Goal: Task Accomplishment & Management: Complete application form

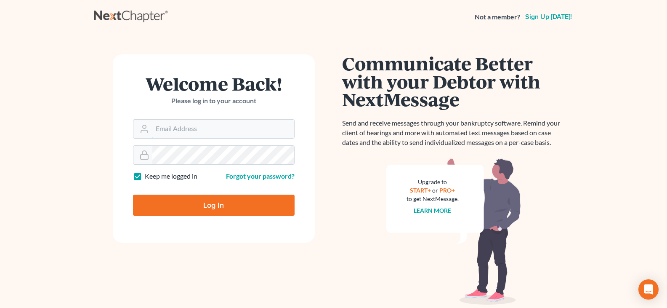
type input "jason@kinnairdlaw.com"
click at [234, 207] on input "Log In" at bounding box center [214, 204] width 162 height 21
type input "Thinking..."
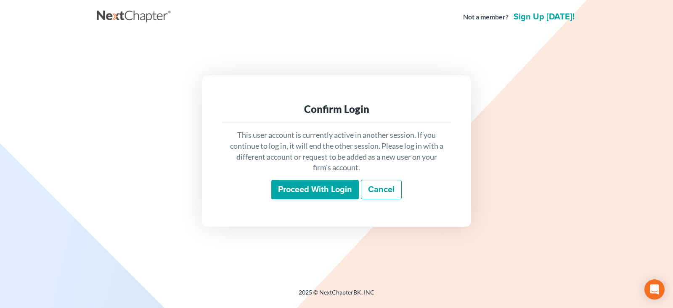
click at [322, 186] on input "Proceed with login" at bounding box center [315, 189] width 88 height 19
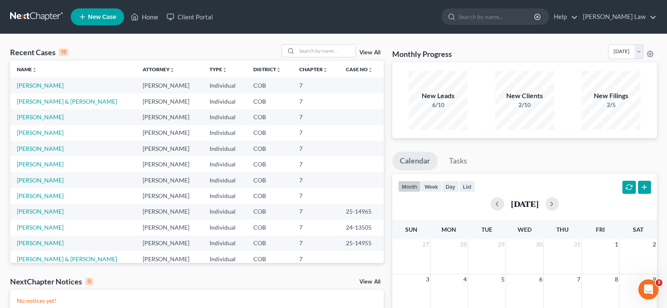
click at [103, 21] on link "New Case" at bounding box center [97, 16] width 53 height 17
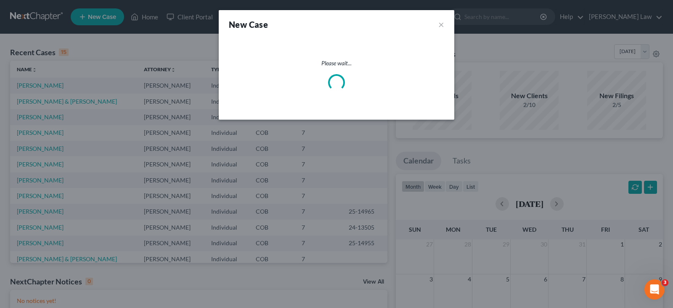
select select "11"
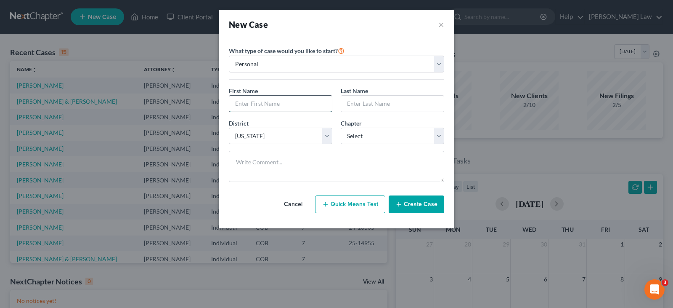
click at [302, 98] on input "text" at bounding box center [280, 104] width 103 height 16
type input "[PERSON_NAME]"
type input "Burger"
click at [381, 133] on select "Select 7 11 12 13" at bounding box center [393, 136] width 104 height 17
select select "0"
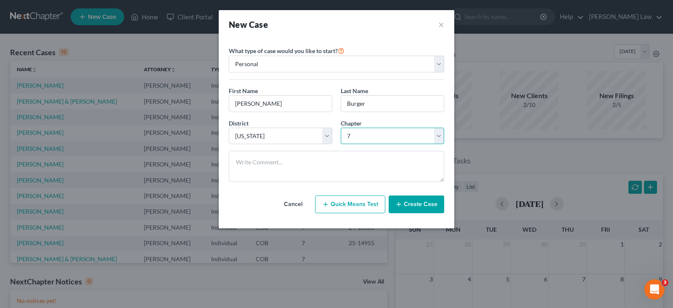
click at [341, 128] on select "Select 7 11 12 13" at bounding box center [393, 136] width 104 height 17
click at [423, 211] on button "Create Case" at bounding box center [417, 204] width 56 height 18
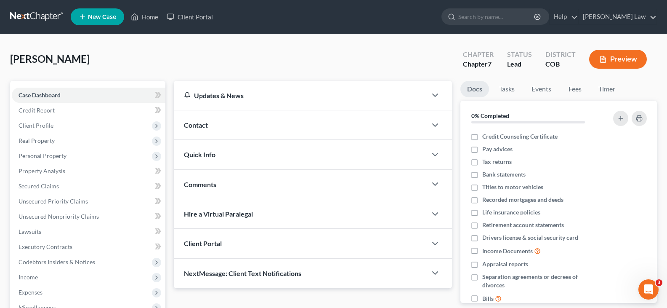
click at [306, 234] on div "Client Portal" at bounding box center [300, 243] width 253 height 29
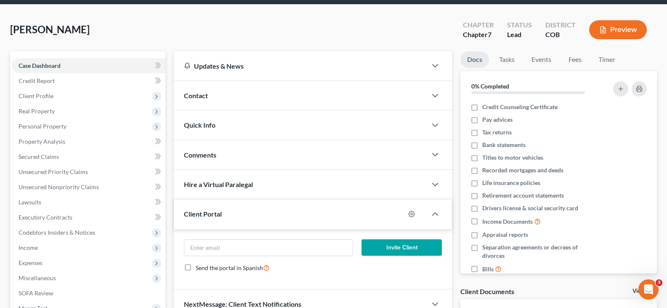
scroll to position [42, 0]
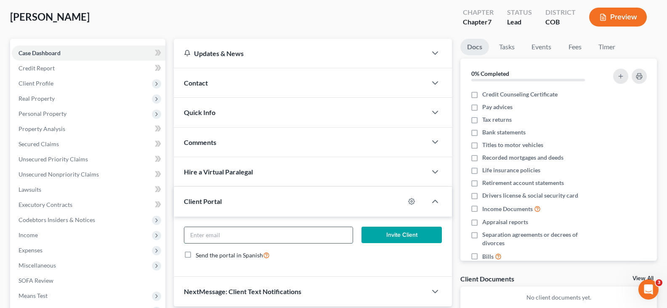
click at [309, 241] on input "email" at bounding box center [268, 235] width 168 height 16
paste input "[EMAIL_ADDRESS][DOMAIN_NAME]"
type input "[EMAIL_ADDRESS][DOMAIN_NAME]"
click at [384, 229] on button "Invite Client" at bounding box center [402, 234] width 80 height 17
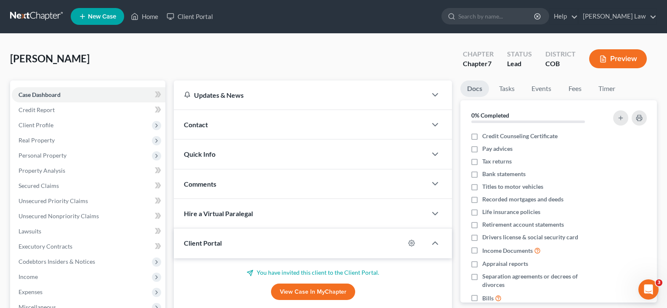
scroll to position [0, 0]
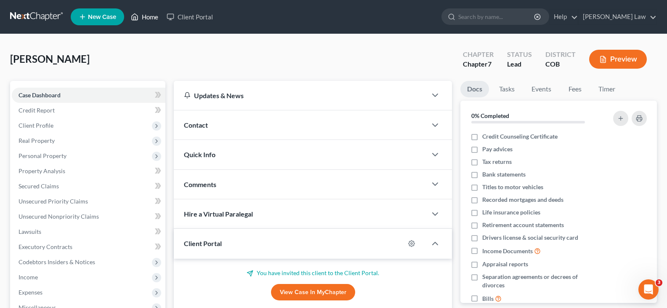
click at [139, 19] on link "Home" at bounding box center [145, 16] width 36 height 15
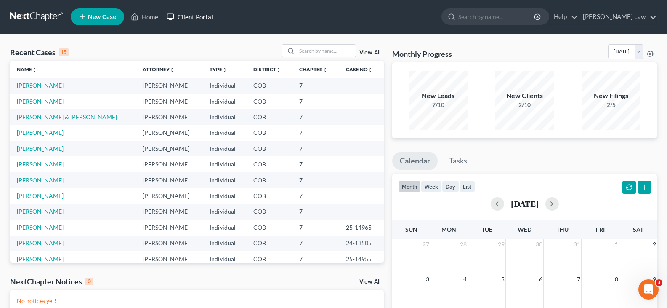
click at [197, 15] on link "Client Portal" at bounding box center [189, 16] width 55 height 15
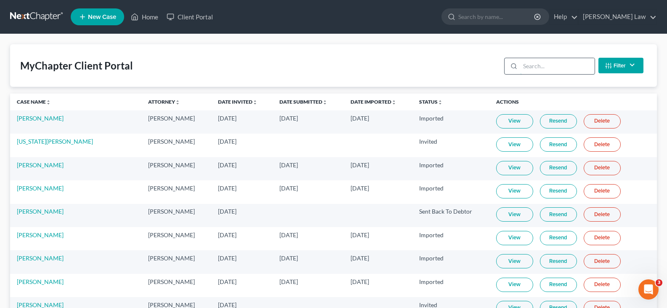
click at [532, 69] on input "search" at bounding box center [557, 66] width 75 height 16
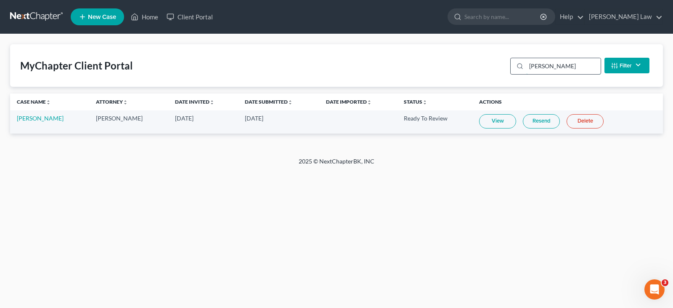
type input "[PERSON_NAME]"
click at [29, 118] on link "[PERSON_NAME]" at bounding box center [40, 117] width 47 height 7
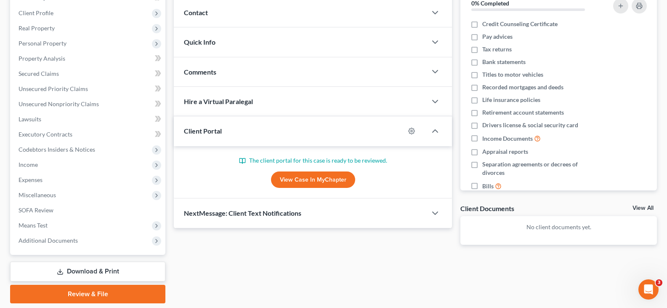
scroll to position [98, 0]
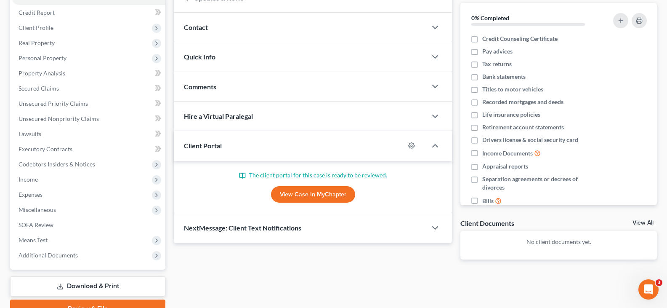
click at [304, 200] on link "View Case in MyChapter" at bounding box center [313, 194] width 84 height 17
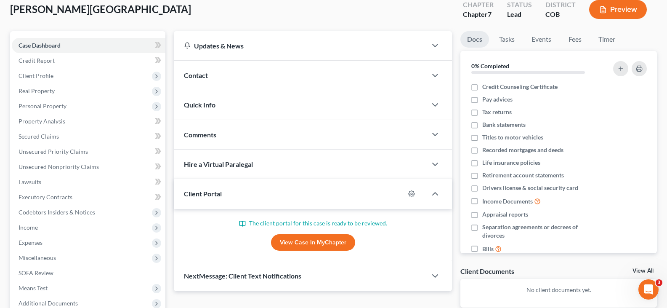
scroll to position [0, 0]
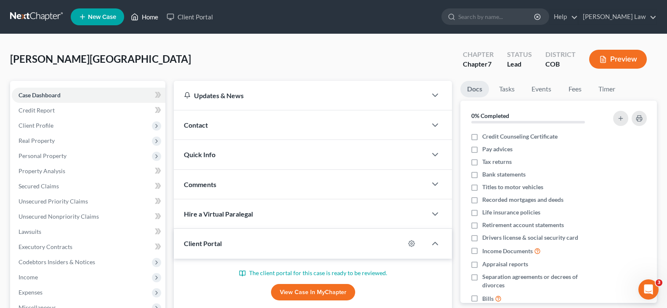
click at [145, 14] on link "Home" at bounding box center [145, 16] width 36 height 15
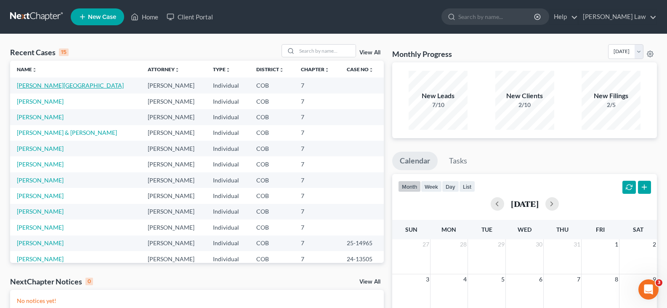
click at [40, 83] on link "[PERSON_NAME][GEOGRAPHIC_DATA]" at bounding box center [70, 85] width 107 height 7
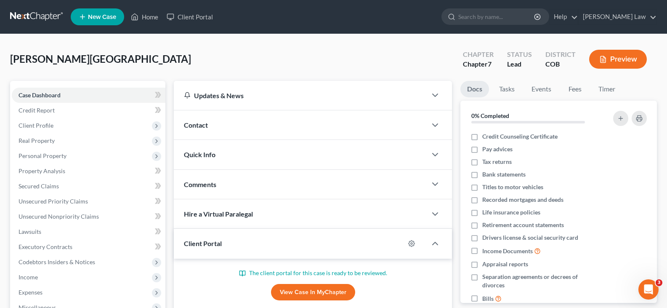
click at [209, 121] on div "Contact" at bounding box center [300, 124] width 253 height 29
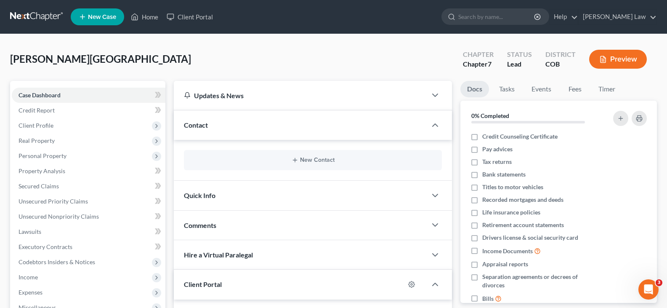
click at [241, 192] on div "Quick Info" at bounding box center [300, 195] width 253 height 29
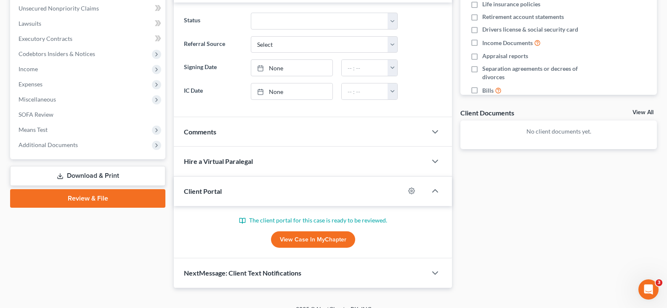
scroll to position [210, 0]
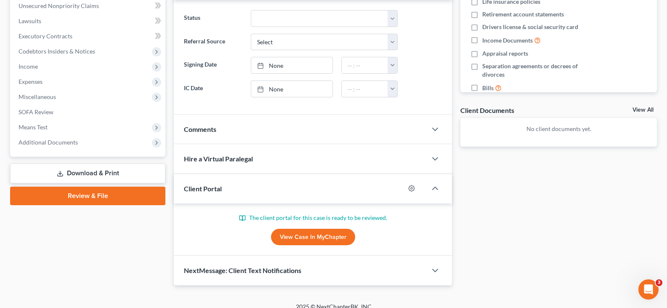
click at [248, 197] on div "Client Portal" at bounding box center [289, 188] width 231 height 29
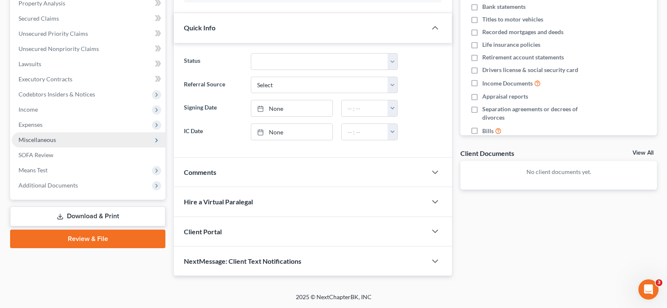
scroll to position [0, 0]
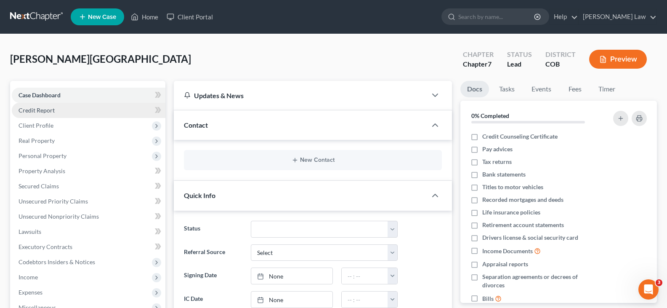
click at [44, 111] on span "Credit Report" at bounding box center [37, 109] width 36 height 7
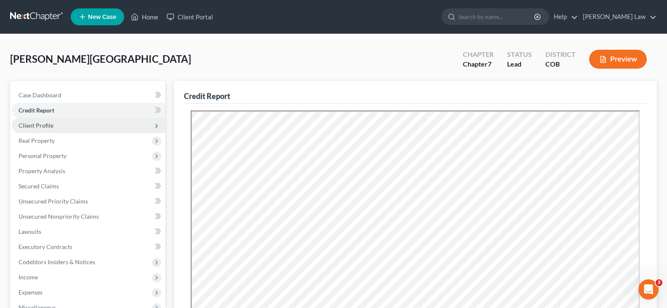
click at [34, 130] on span "Client Profile" at bounding box center [89, 125] width 154 height 15
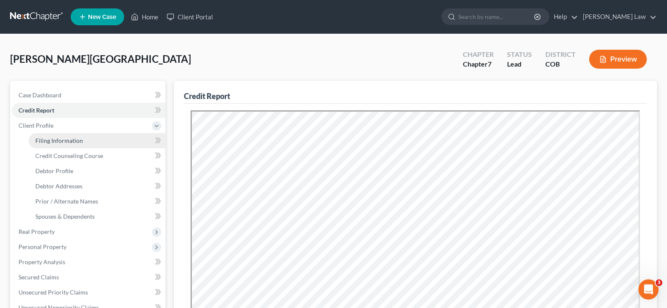
click at [41, 144] on span "Filing Information" at bounding box center [59, 140] width 48 height 7
select select "1"
select select "0"
select select "11"
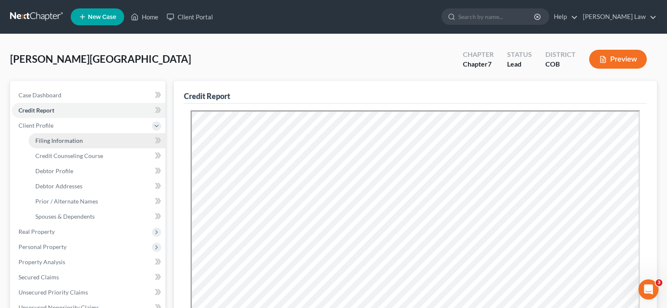
select select "5"
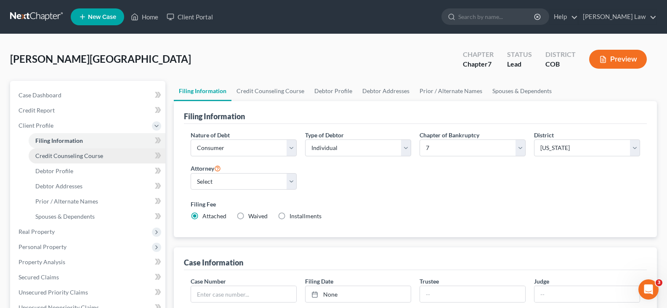
click at [49, 152] on span "Credit Counseling Course" at bounding box center [69, 155] width 68 height 7
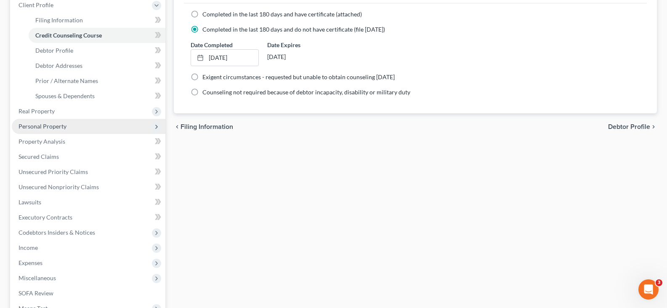
scroll to position [210, 0]
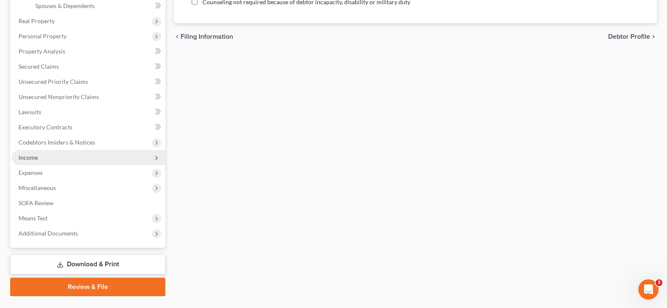
click at [46, 154] on span "Income" at bounding box center [89, 157] width 154 height 15
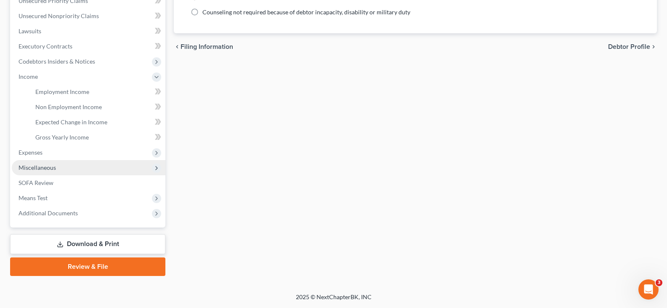
scroll to position [200, 0]
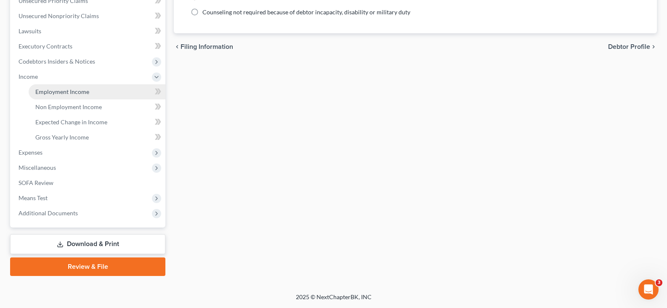
click at [68, 84] on link "Employment Income" at bounding box center [97, 91] width 137 height 15
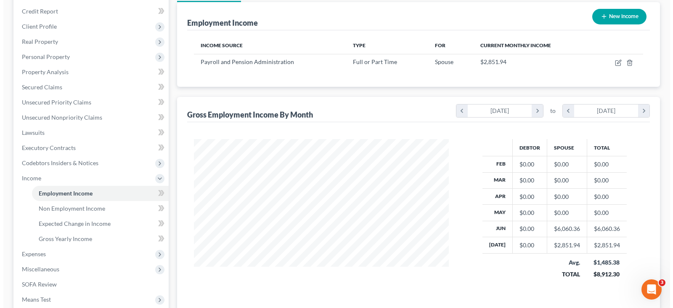
scroll to position [84, 0]
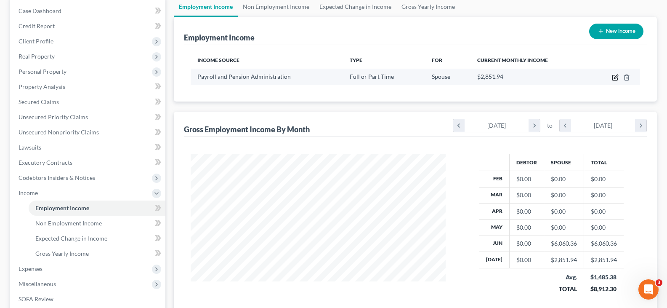
click at [615, 77] on icon "button" at bounding box center [615, 77] width 7 height 7
select select "0"
select select "5"
select select "0"
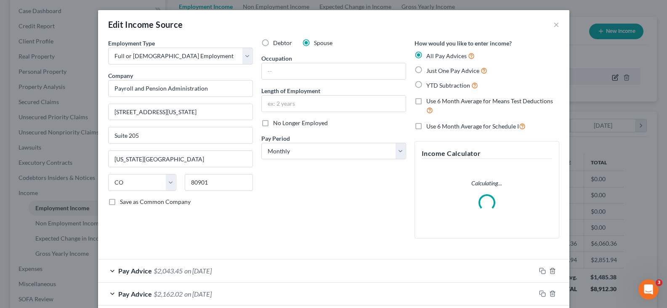
scroll to position [151, 275]
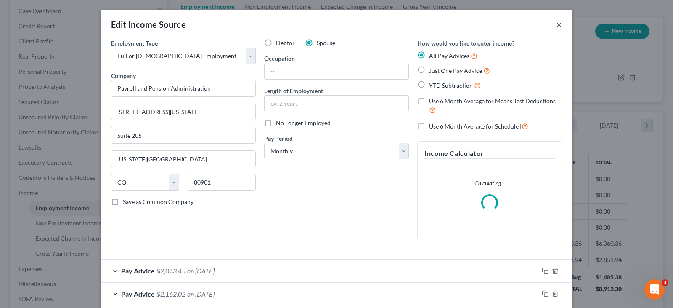
click at [557, 27] on button "×" at bounding box center [559, 24] width 6 height 10
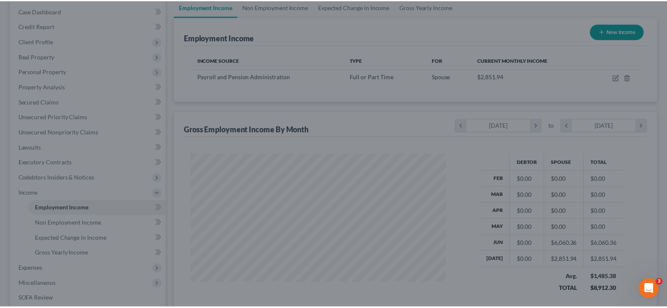
scroll to position [151, 272]
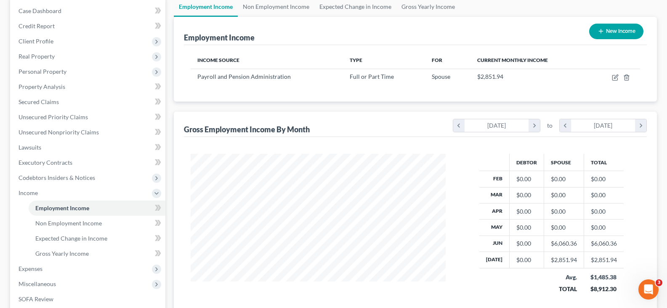
click at [601, 32] on icon "button" at bounding box center [601, 31] width 7 height 7
select select "0"
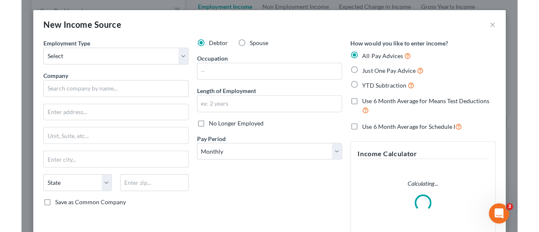
scroll to position [150, 216]
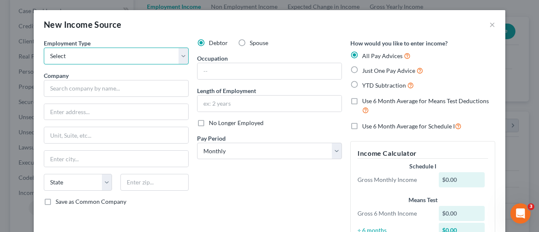
click at [87, 60] on select "Select Full or [DEMOGRAPHIC_DATA] Employment Self Employment" at bounding box center [116, 56] width 145 height 17
select select "1"
click at [44, 48] on select "Select Full or [DEMOGRAPHIC_DATA] Employment Self Employment" at bounding box center [116, 56] width 145 height 17
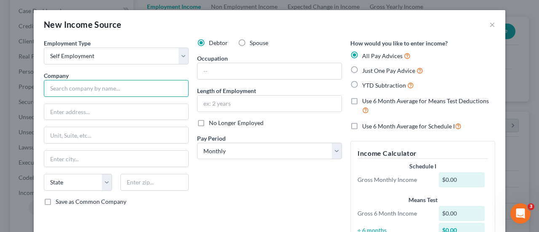
click at [82, 90] on input "text" at bounding box center [116, 88] width 145 height 17
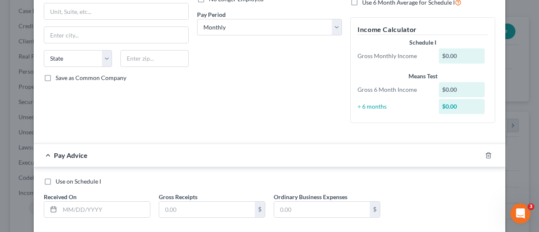
scroll to position [168, 0]
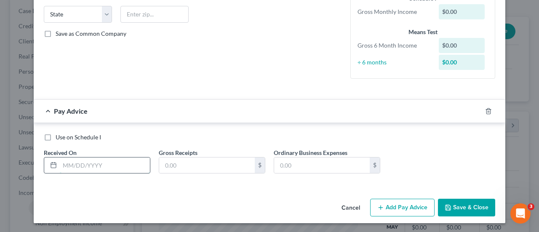
click at [91, 168] on input "text" at bounding box center [105, 165] width 90 height 16
type input "[DATE]"
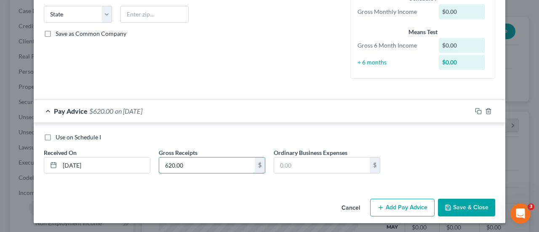
type input "620.00"
click at [475, 114] on div at bounding box center [488, 110] width 34 height 13
click at [476, 112] on icon "button" at bounding box center [478, 111] width 7 height 7
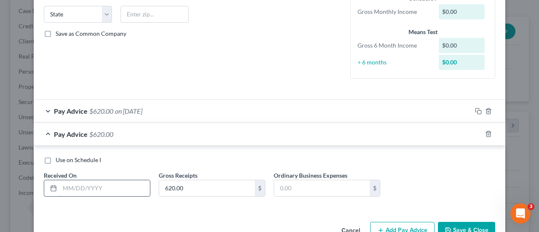
click at [83, 188] on input "text" at bounding box center [105, 188] width 90 height 16
type input "[DATE]"
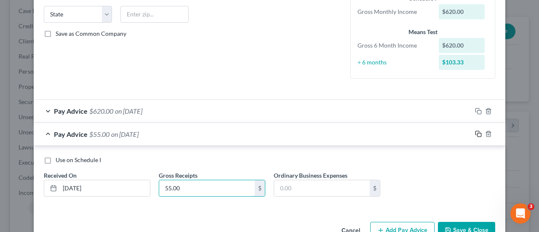
type input "55.00"
click at [475, 135] on icon "button" at bounding box center [478, 133] width 7 height 7
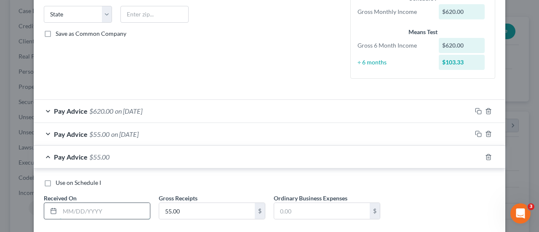
click at [110, 213] on input "text" at bounding box center [105, 211] width 90 height 16
type input "[DATE]"
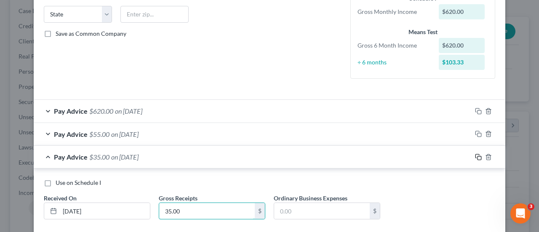
type input "35.00"
click at [477, 156] on rect "button" at bounding box center [479, 158] width 4 height 4
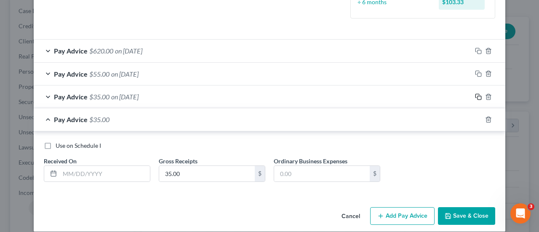
scroll to position [236, 0]
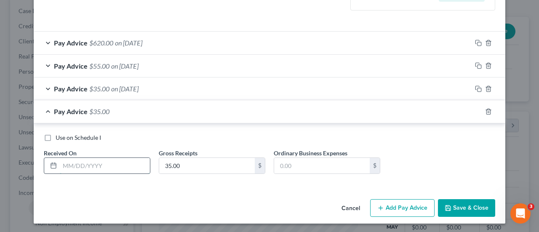
click at [120, 165] on input "text" at bounding box center [105, 166] width 90 height 16
type input "[DATE]"
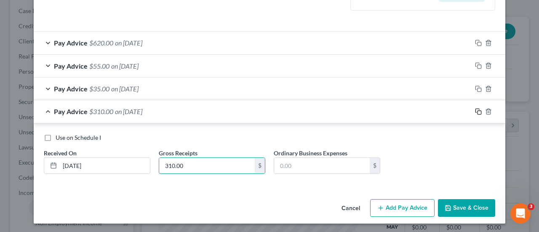
type input "310.00"
click at [476, 108] on icon "button" at bounding box center [478, 111] width 7 height 7
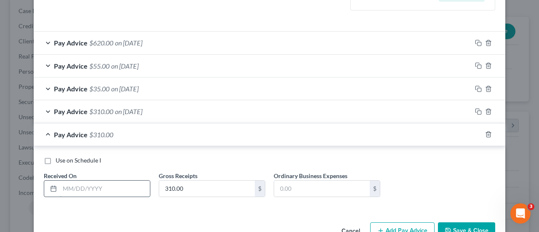
click at [84, 185] on input "text" at bounding box center [105, 189] width 90 height 16
type input "[DATE]"
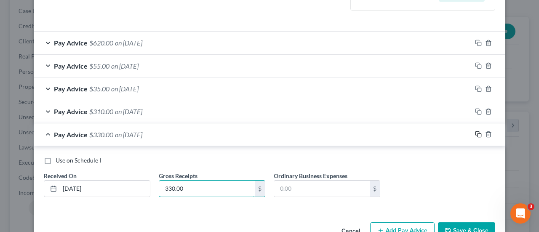
type input "330.00"
click at [475, 131] on icon "button" at bounding box center [478, 134] width 7 height 7
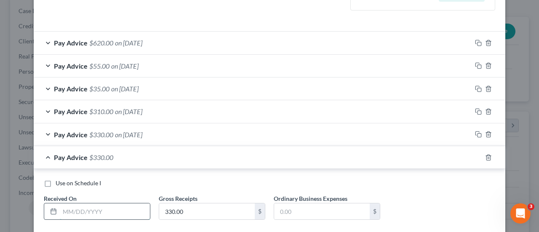
click at [91, 210] on input "text" at bounding box center [105, 211] width 90 height 16
type input "[DATE]"
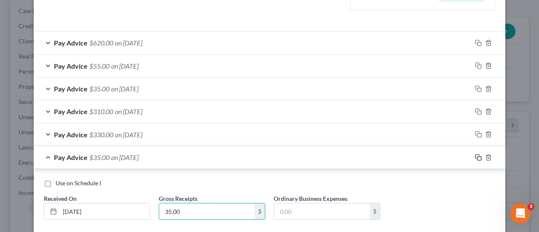
type input "35.00"
click at [476, 158] on icon "button" at bounding box center [478, 157] width 7 height 7
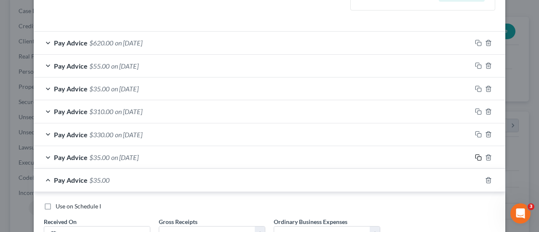
scroll to position [304, 0]
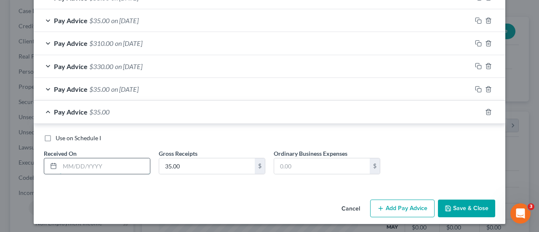
click at [113, 170] on input "text" at bounding box center [105, 166] width 90 height 16
type input "[DATE]"
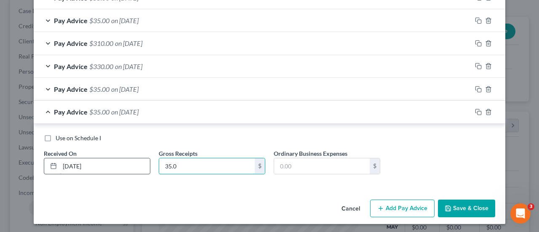
type input "35.00"
click at [479, 109] on div at bounding box center [488, 111] width 34 height 13
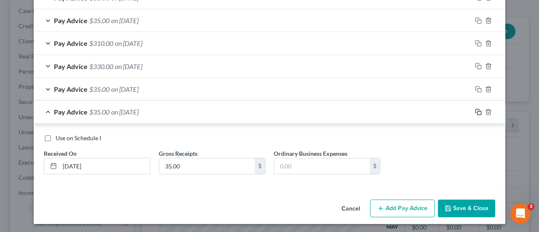
click at [475, 109] on icon "button" at bounding box center [478, 112] width 7 height 7
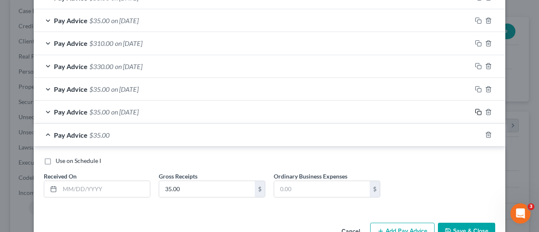
scroll to position [327, 0]
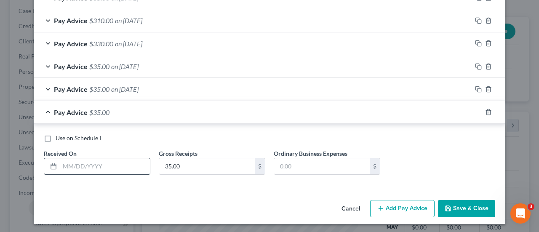
click at [132, 161] on input "text" at bounding box center [105, 166] width 90 height 16
type input "[DATE]"
type input "700.00"
click at [476, 109] on icon "button" at bounding box center [478, 112] width 7 height 7
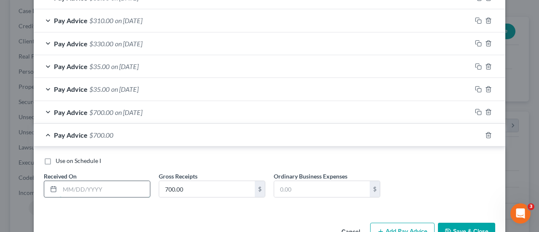
click at [84, 188] on input "text" at bounding box center [105, 189] width 90 height 16
type input "[DATE]"
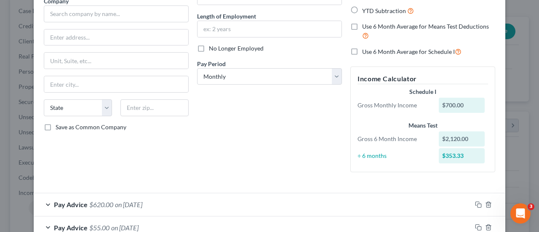
scroll to position [0, 0]
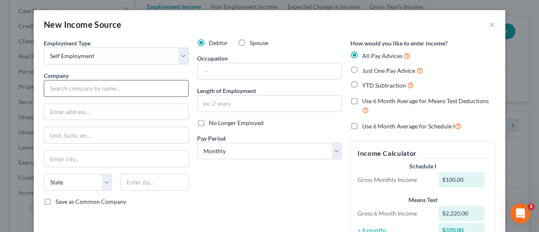
type input "100.00"
click at [75, 89] on input "text" at bounding box center [116, 88] width 145 height 17
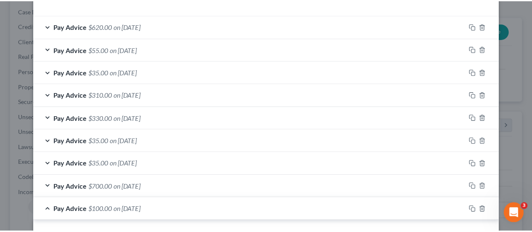
scroll to position [350, 0]
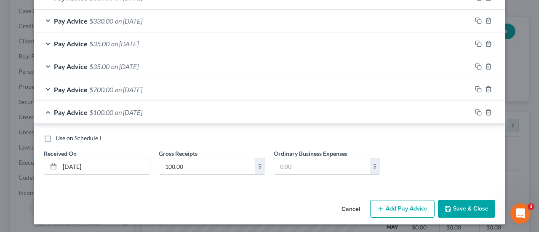
type input "Venmo Daycare Payment"
click at [457, 208] on button "Save & Close" at bounding box center [466, 209] width 57 height 18
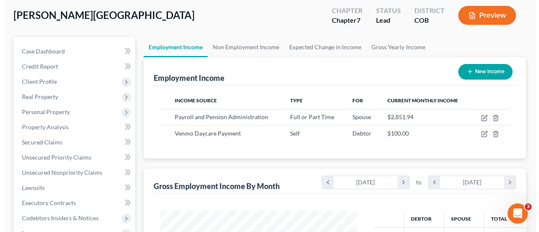
scroll to position [42, 0]
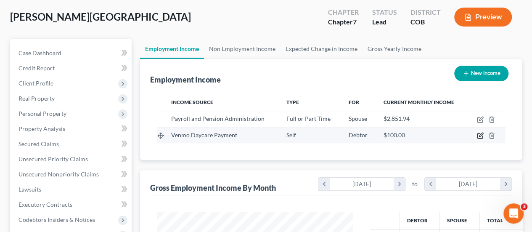
click at [479, 133] on icon "button" at bounding box center [480, 135] width 7 height 7
select select "1"
select select "0"
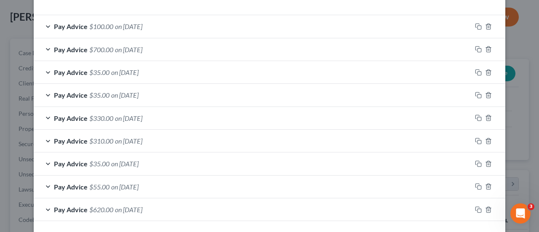
scroll to position [168, 0]
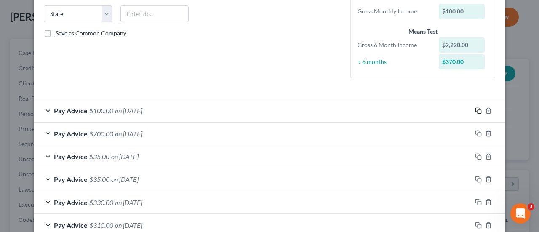
click at [478, 109] on div at bounding box center [488, 110] width 34 height 13
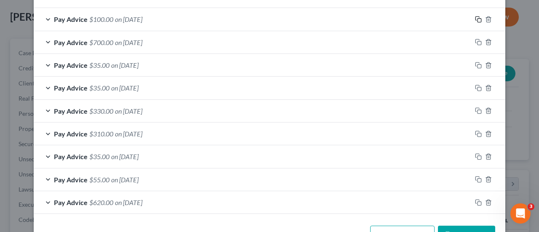
scroll to position [286, 0]
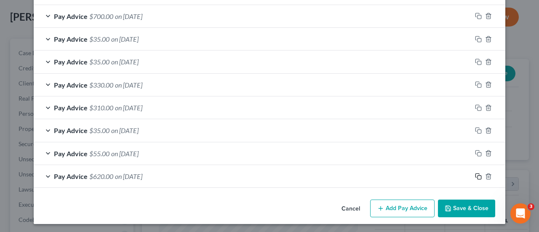
click at [475, 173] on icon "button" at bounding box center [478, 176] width 7 height 7
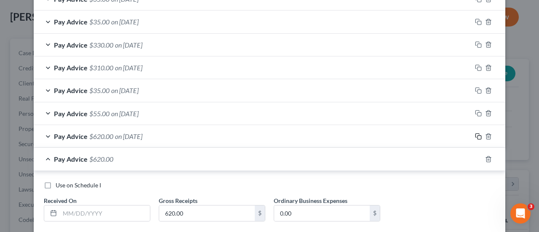
scroll to position [373, 0]
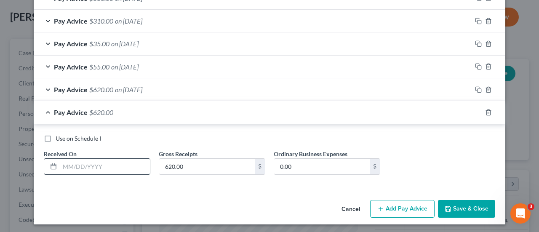
click at [114, 163] on input "text" at bounding box center [105, 167] width 90 height 16
type input "[DATE]"
type input "340.00"
click at [481, 118] on div "Pay Advice $340.00 on [DATE]" at bounding box center [269, 112] width 471 height 23
click at [474, 119] on div "Pay Advice $340.00 on [DATE]" at bounding box center [269, 112] width 471 height 23
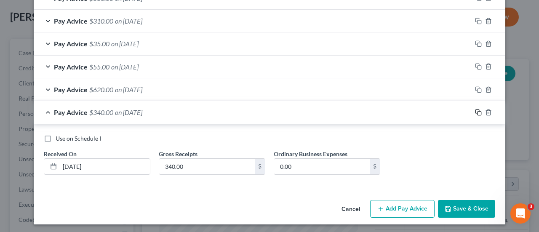
click at [477, 113] on icon "button" at bounding box center [478, 112] width 7 height 7
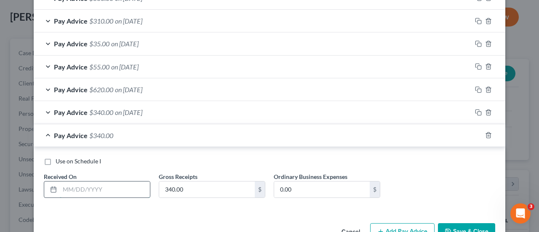
click at [123, 181] on input "text" at bounding box center [105, 189] width 90 height 16
type input "[DATE]"
type input "7.16"
click at [475, 135] on icon "button" at bounding box center [478, 135] width 7 height 7
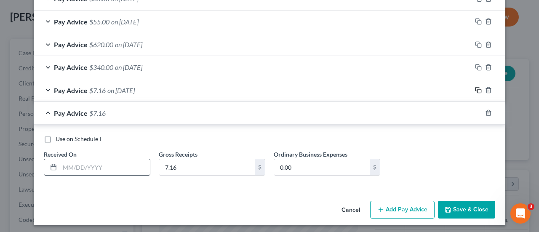
scroll to position [418, 0]
click at [119, 166] on input "text" at bounding box center [105, 167] width 90 height 16
type input "[DATE]"
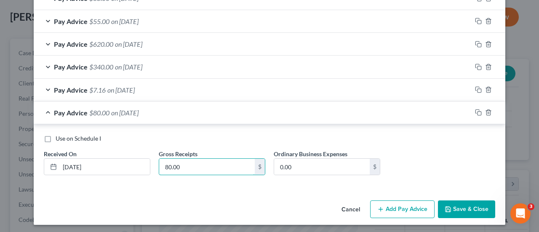
type input "80.00"
click at [471, 107] on div at bounding box center [488, 112] width 34 height 13
click at [475, 112] on icon "button" at bounding box center [478, 112] width 7 height 7
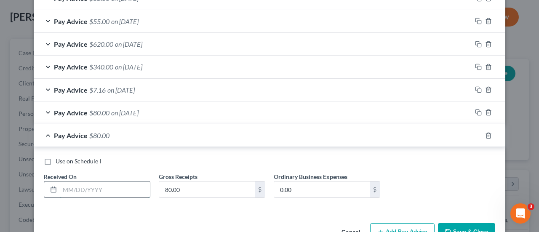
click at [78, 183] on input "text" at bounding box center [105, 189] width 90 height 16
type input "[DATE]"
type input "80.00"
click at [475, 132] on icon "button" at bounding box center [478, 135] width 7 height 7
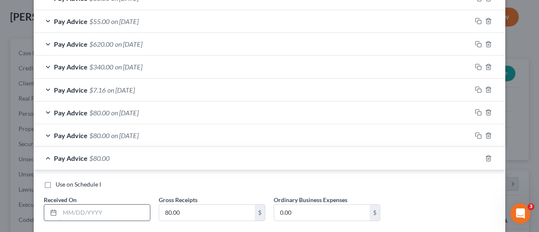
click at [77, 213] on input "text" at bounding box center [105, 213] width 90 height 16
type input "[DATE]"
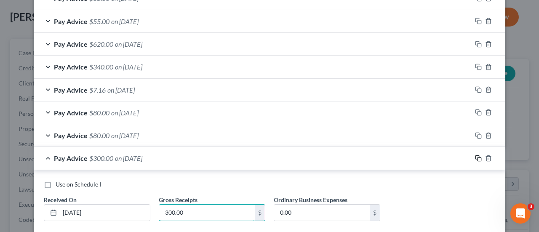
type input "300.00"
click at [477, 155] on icon "button" at bounding box center [478, 158] width 7 height 7
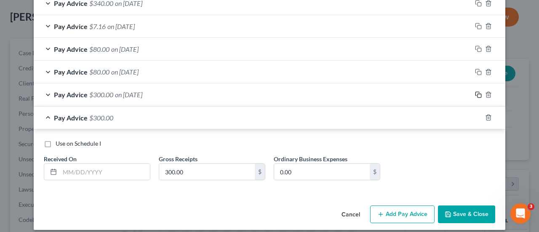
scroll to position [486, 0]
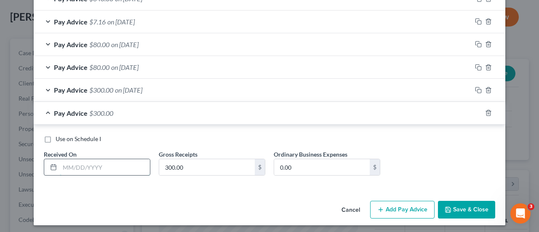
click at [99, 164] on input "text" at bounding box center [105, 167] width 90 height 16
type input "[DATE]"
type input "310.00"
click at [477, 112] on rect "button" at bounding box center [479, 114] width 4 height 4
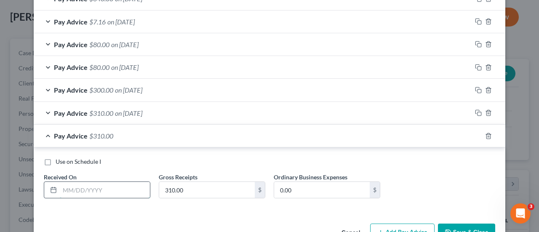
click at [95, 186] on input "text" at bounding box center [105, 190] width 90 height 16
type input "[DATE]"
type input "80.00"
click at [474, 136] on div at bounding box center [488, 135] width 34 height 13
click at [476, 133] on icon "button" at bounding box center [478, 136] width 7 height 7
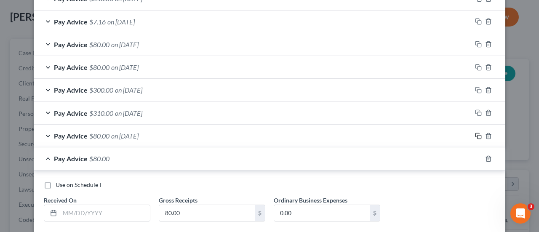
click at [475, 134] on icon "button" at bounding box center [478, 136] width 7 height 7
click at [106, 210] on input "text" at bounding box center [105, 213] width 90 height 16
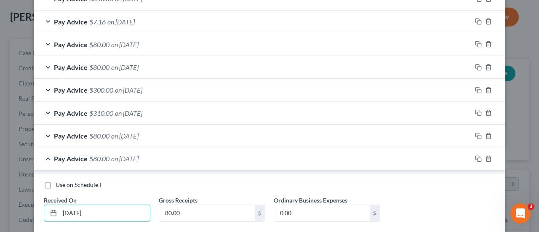
type input "[DATE]"
click at [474, 159] on div at bounding box center [488, 158] width 34 height 13
click at [475, 158] on icon "button" at bounding box center [478, 158] width 7 height 7
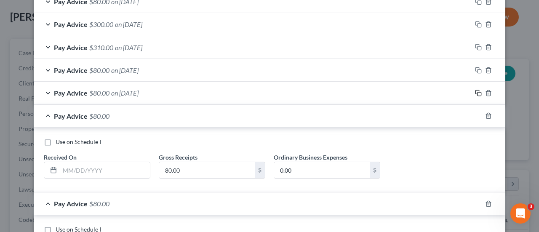
scroll to position [641, 0]
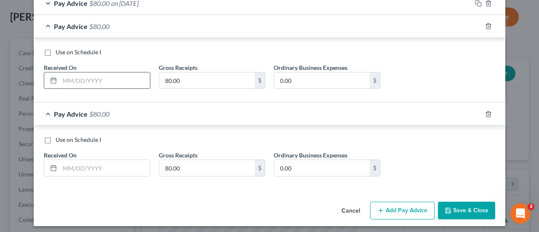
click at [80, 79] on input "text" at bounding box center [105, 80] width 90 height 16
type input "[DATE]"
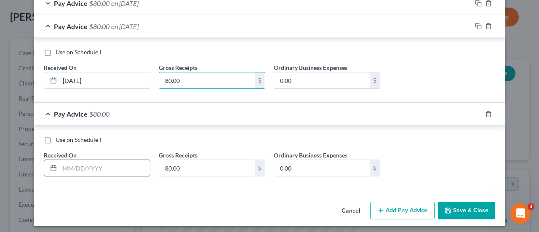
click at [109, 168] on input "text" at bounding box center [105, 168] width 90 height 16
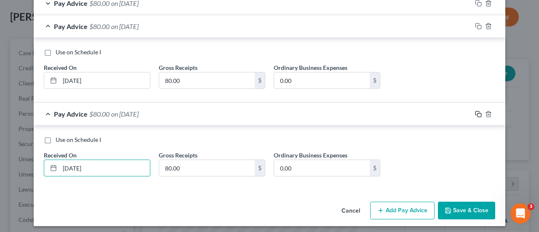
type input "[DATE]"
click at [478, 111] on icon "button" at bounding box center [478, 114] width 7 height 7
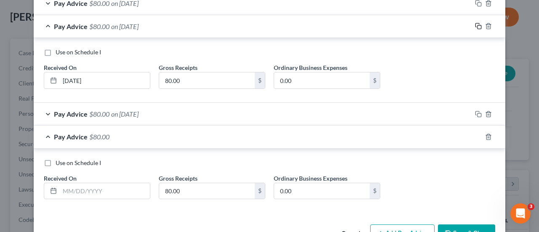
click at [475, 23] on icon "button" at bounding box center [478, 26] width 7 height 7
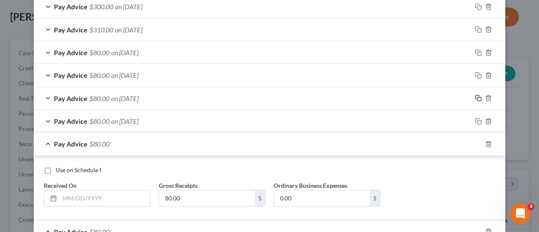
scroll to position [557, 0]
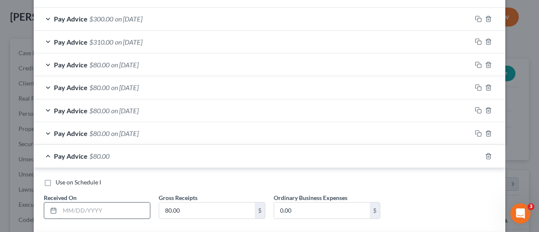
click at [80, 204] on input "text" at bounding box center [105, 210] width 90 height 16
type input "[DATE]"
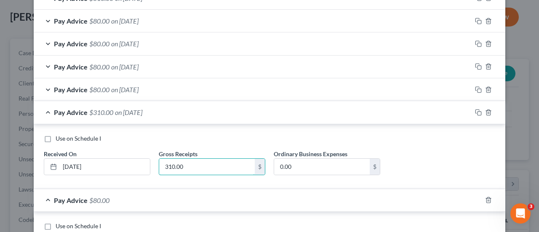
scroll to position [641, 0]
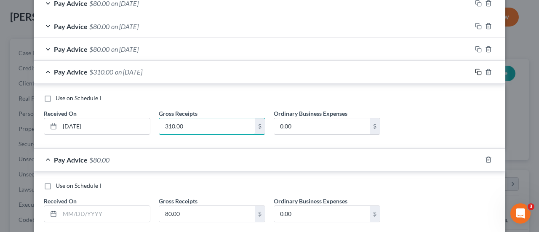
type input "310.00"
click at [475, 69] on icon "button" at bounding box center [478, 72] width 7 height 7
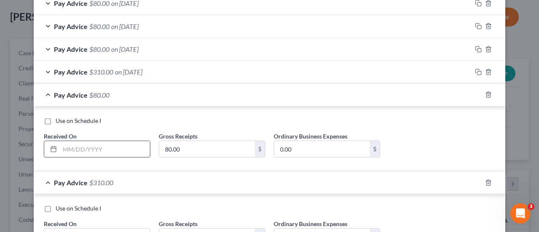
click at [105, 146] on input "text" at bounding box center [105, 149] width 90 height 16
click at [188, 124] on div "Use on Schedule I Received On * Gross Receipts 80.00 $ Ordinary Business Expens…" at bounding box center [270, 141] width 460 height 48
click at [78, 141] on input "text" at bounding box center [105, 149] width 90 height 16
type input "[DATE]"
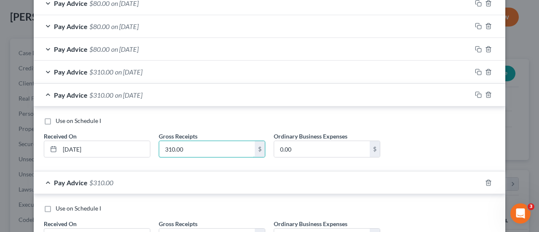
type input "310.00"
click at [46, 93] on div "Pay Advice $310.00 on [DATE]" at bounding box center [253, 95] width 438 height 22
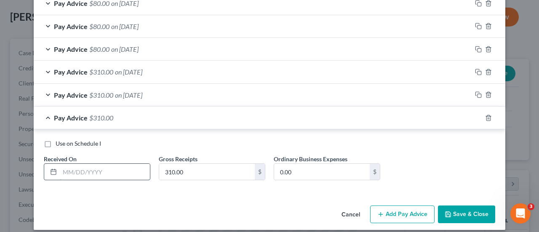
click at [110, 166] on input "text" at bounding box center [105, 172] width 90 height 16
type input "[DATE]"
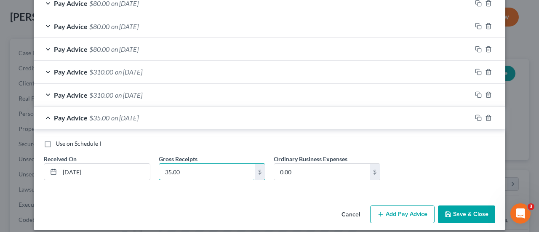
type input "35.00"
click at [478, 114] on div at bounding box center [488, 117] width 34 height 13
click at [477, 117] on rect "button" at bounding box center [479, 119] width 4 height 4
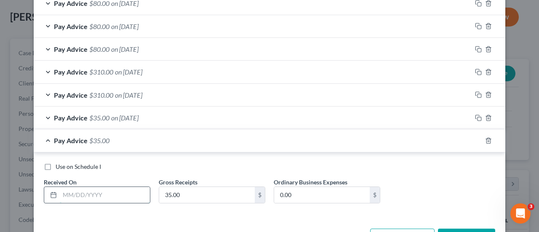
click at [104, 192] on input "text" at bounding box center [105, 195] width 90 height 16
type input "[DATE]"
type input "30.00"
click at [475, 137] on icon "button" at bounding box center [478, 140] width 7 height 7
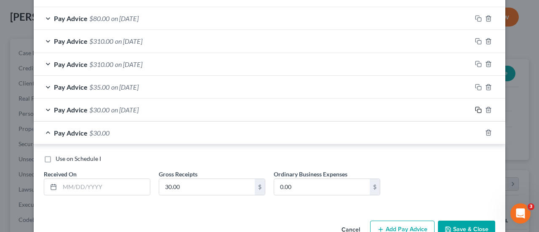
scroll to position [684, 0]
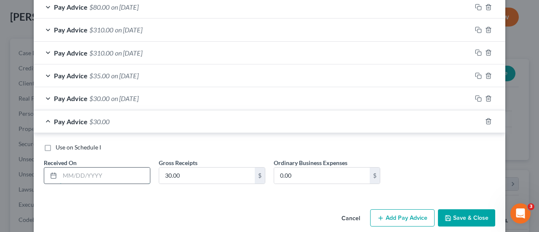
click at [80, 174] on input "text" at bounding box center [105, 176] width 90 height 16
type input "[DATE]"
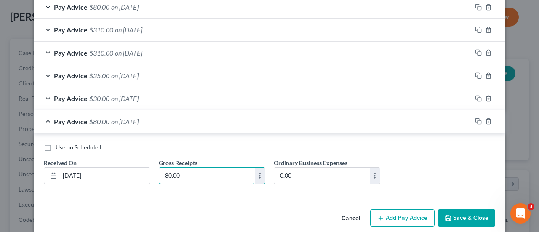
type input "80.00"
click at [477, 122] on div at bounding box center [488, 120] width 34 height 13
click at [475, 119] on icon "button" at bounding box center [478, 121] width 7 height 7
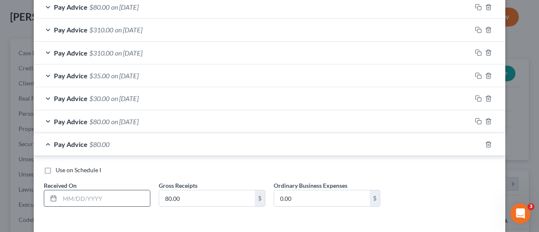
click at [72, 197] on input "text" at bounding box center [105, 198] width 90 height 16
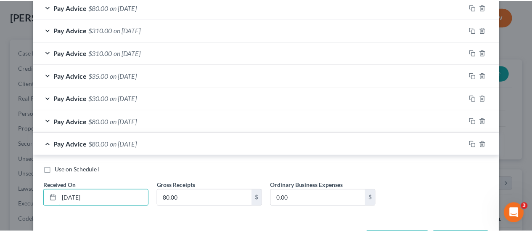
scroll to position [713, 0]
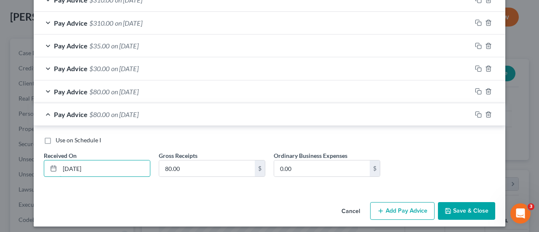
type input "[DATE]"
click at [461, 206] on button "Save & Close" at bounding box center [466, 211] width 57 height 18
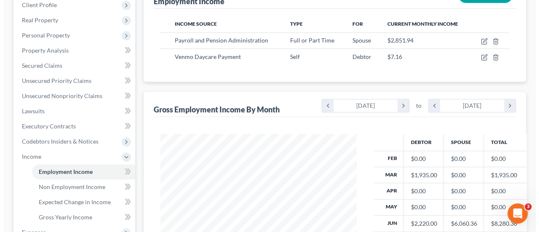
scroll to position [84, 0]
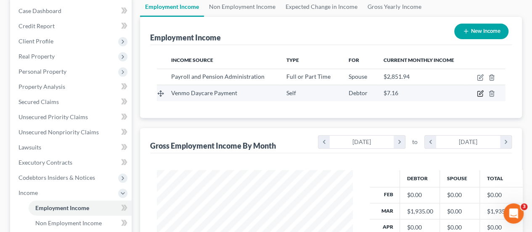
click at [482, 96] on icon "button" at bounding box center [480, 93] width 7 height 7
select select "1"
select select "0"
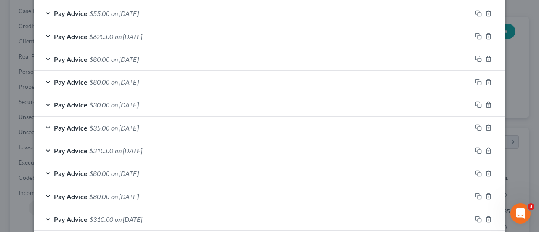
scroll to position [168, 0]
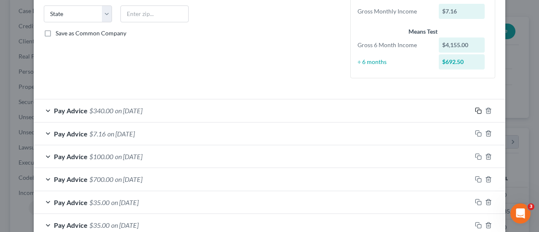
click at [475, 112] on icon "button" at bounding box center [478, 110] width 7 height 7
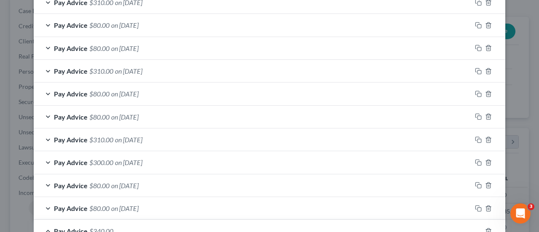
scroll to position [736, 0]
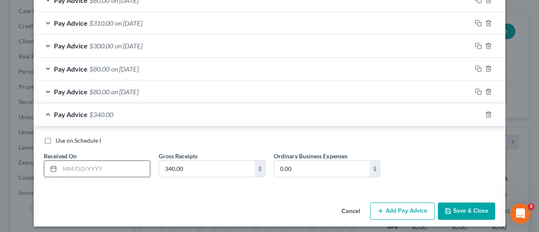
click at [114, 161] on input "text" at bounding box center [105, 169] width 90 height 16
type input "[DATE]"
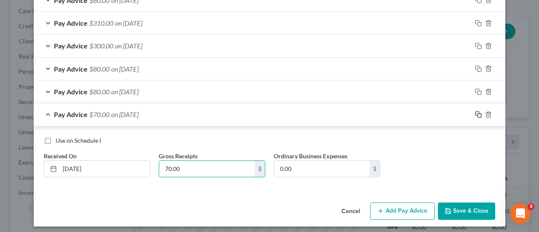
type input "70.00"
drag, startPoint x: 477, startPoint y: 111, endPoint x: 343, endPoint y: 116, distance: 133.9
click at [476, 111] on icon "button" at bounding box center [478, 114] width 7 height 7
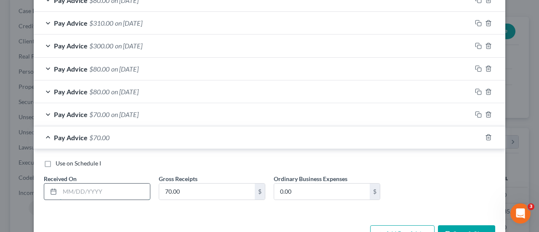
click at [79, 184] on input "text" at bounding box center [105, 192] width 90 height 16
type input "[DATE]"
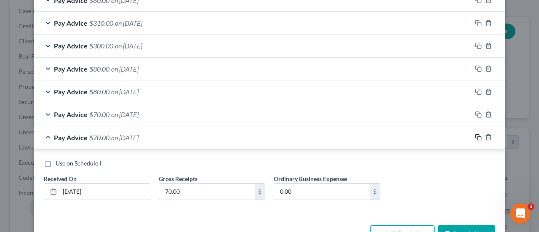
click at [477, 136] on rect "button" at bounding box center [479, 138] width 4 height 4
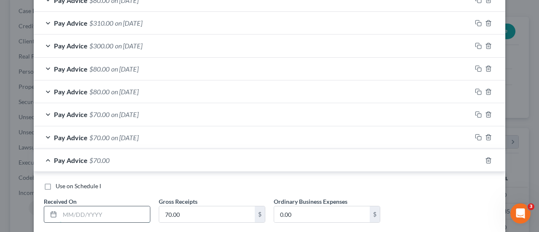
click at [105, 208] on input "text" at bounding box center [105, 214] width 90 height 16
type input "[DATE]"
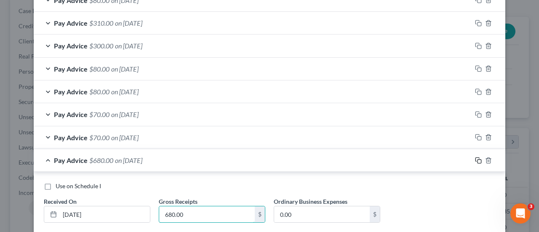
type input "680.00"
click at [477, 160] on rect "button" at bounding box center [479, 162] width 4 height 4
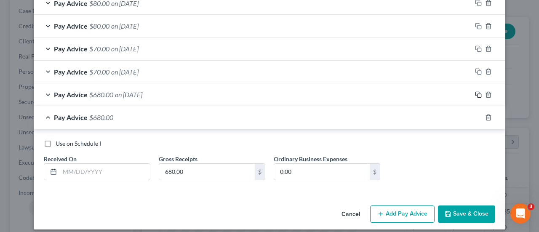
scroll to position [804, 0]
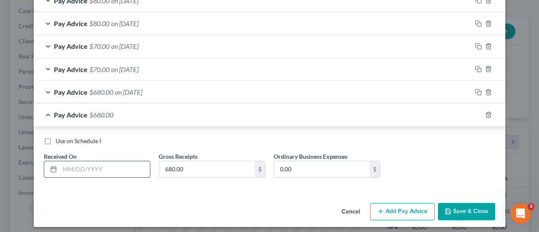
click at [88, 165] on input "text" at bounding box center [105, 169] width 90 height 16
type input "[DATE]"
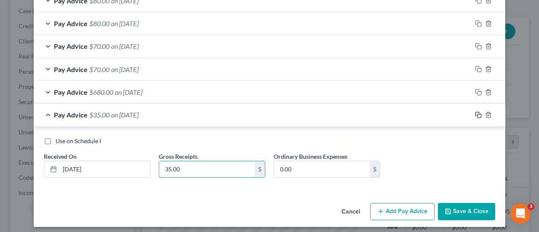
type input "35.00"
click at [475, 112] on icon "button" at bounding box center [478, 115] width 7 height 7
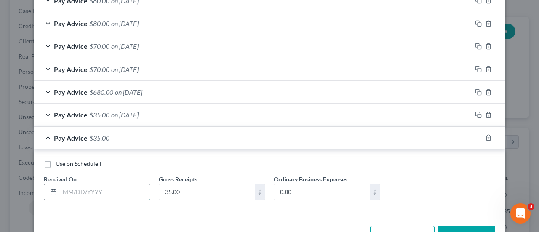
click at [86, 192] on input "text" at bounding box center [105, 192] width 90 height 16
type input "[DATE]"
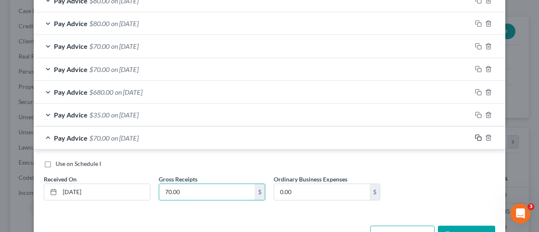
type input "70.00"
click at [476, 134] on icon "button" at bounding box center [478, 137] width 7 height 7
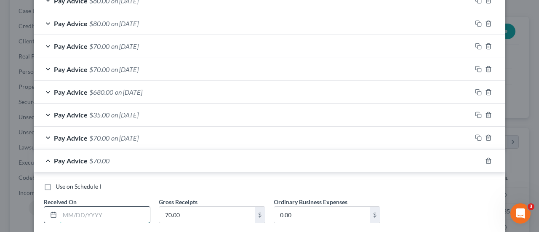
click at [69, 207] on input "text" at bounding box center [105, 215] width 90 height 16
type input "[DATE]"
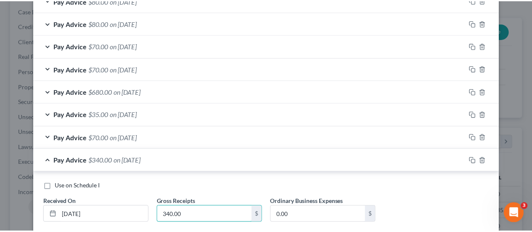
scroll to position [850, 0]
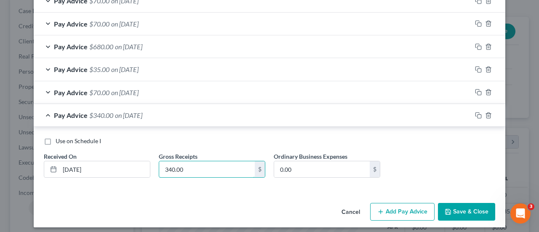
type input "340.00"
click at [458, 209] on button "Save & Close" at bounding box center [466, 212] width 57 height 18
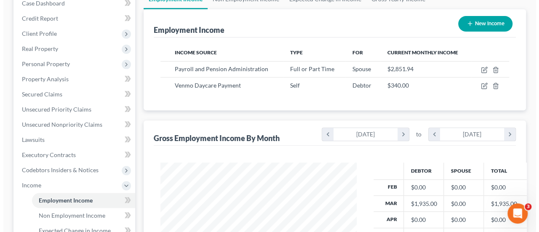
scroll to position [84, 0]
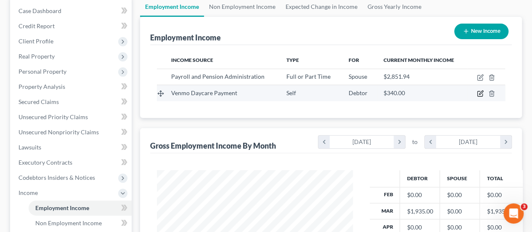
click at [478, 96] on icon "button" at bounding box center [480, 93] width 7 height 7
select select "1"
select select "0"
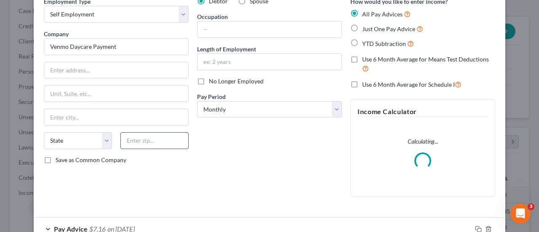
scroll to position [210, 0]
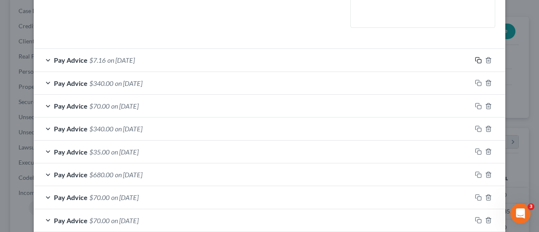
click at [475, 60] on icon "button" at bounding box center [478, 60] width 7 height 7
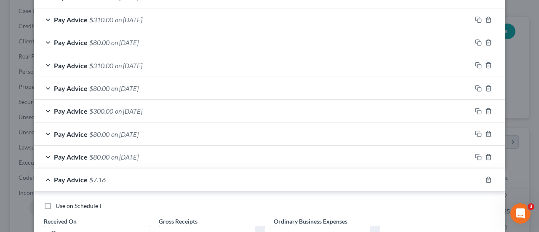
scroll to position [864, 0]
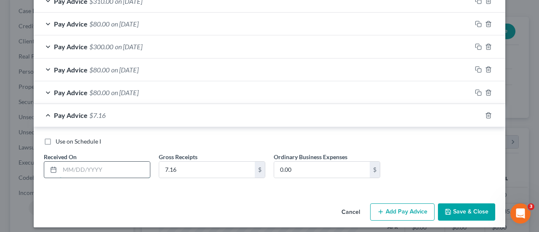
click at [68, 163] on input "text" at bounding box center [105, 170] width 90 height 16
type input "[DATE]"
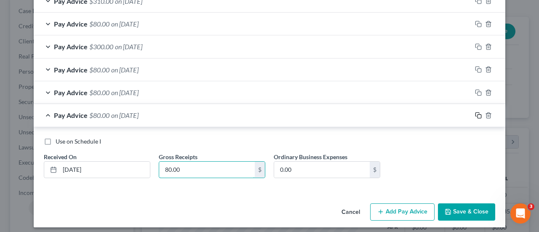
type input "80.00"
click at [475, 112] on icon "button" at bounding box center [478, 115] width 7 height 7
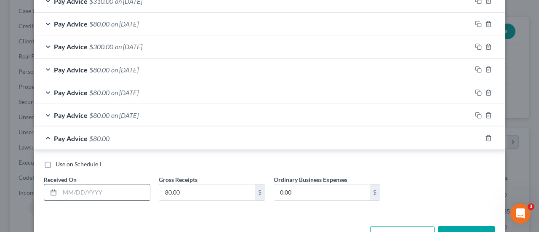
click at [123, 184] on input "text" at bounding box center [105, 192] width 90 height 16
type input "[DATE]"
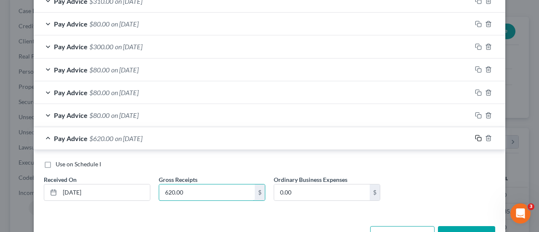
type input "620.00"
click at [477, 137] on rect "button" at bounding box center [479, 139] width 4 height 4
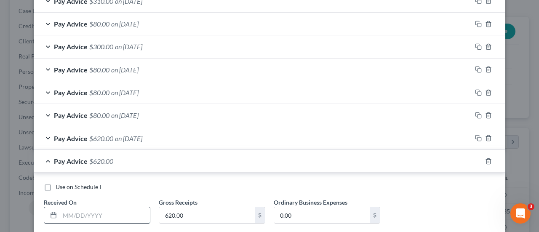
click at [102, 209] on input "text" at bounding box center [105, 215] width 90 height 16
type input "[DATE]"
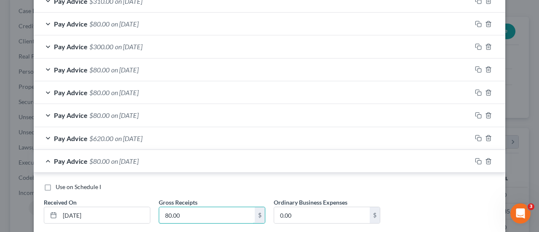
type input "80.00"
drag, startPoint x: 475, startPoint y: 158, endPoint x: 469, endPoint y: 155, distance: 6.6
click at [475, 158] on icon "button" at bounding box center [478, 161] width 7 height 7
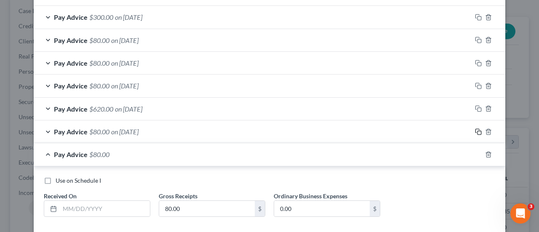
scroll to position [941, 0]
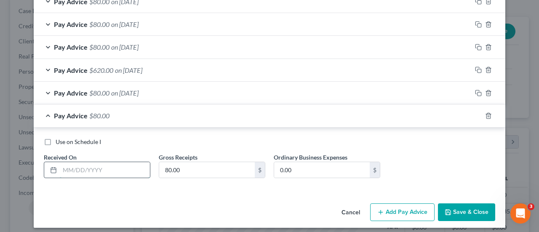
click at [106, 170] on input "text" at bounding box center [105, 170] width 90 height 16
type input "[DATE]"
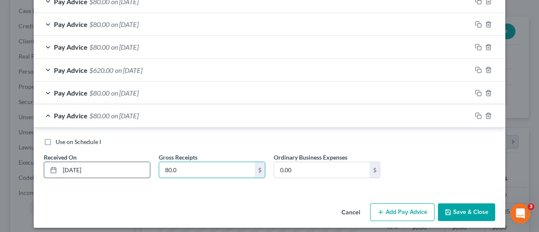
type input "80.00"
click at [475, 112] on icon "button" at bounding box center [478, 115] width 7 height 7
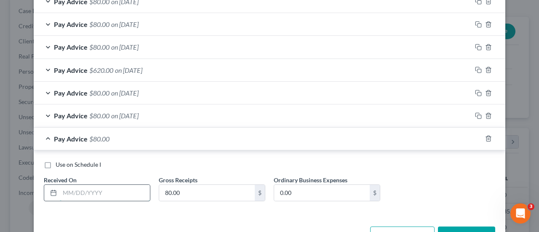
click at [109, 193] on input "text" at bounding box center [105, 193] width 90 height 16
type input "[DATE]"
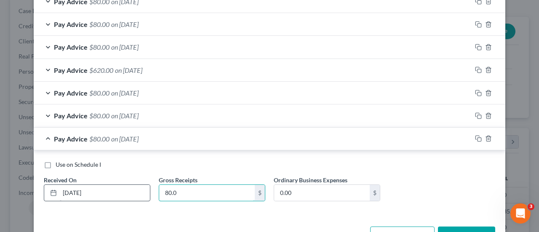
type input "80.00"
click at [476, 135] on icon "button" at bounding box center [478, 138] width 7 height 7
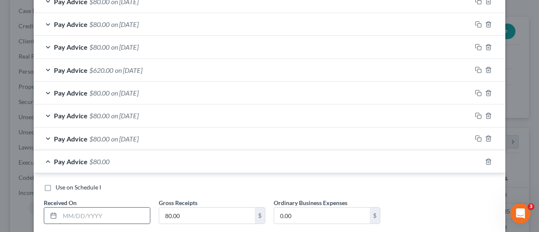
click at [81, 211] on input "text" at bounding box center [105, 216] width 90 height 16
type input "[DATE]"
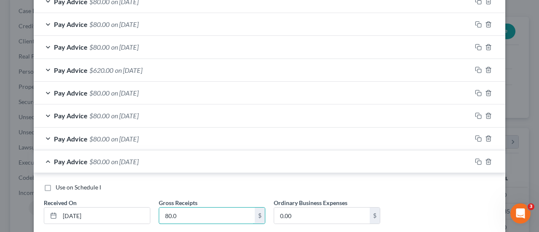
type input "80.00"
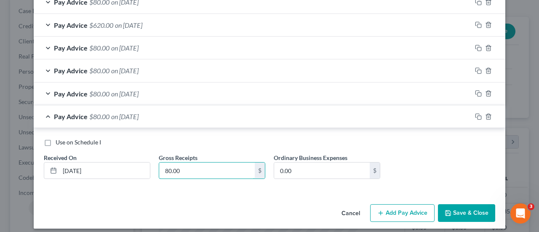
scroll to position [986, 0]
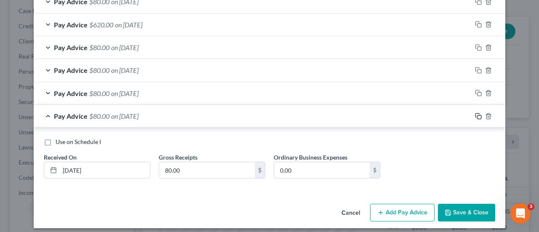
click at [476, 113] on icon "button" at bounding box center [478, 116] width 7 height 7
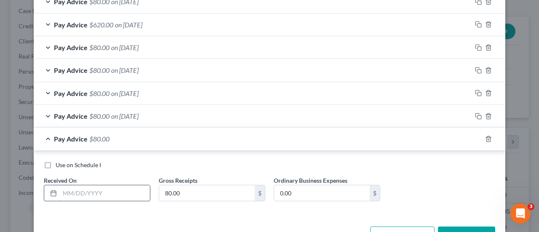
click at [87, 185] on input "text" at bounding box center [105, 193] width 90 height 16
type input "[DATE]"
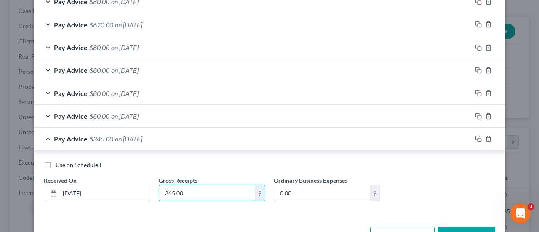
type input "345.00"
click at [478, 138] on rect "button" at bounding box center [479, 140] width 4 height 4
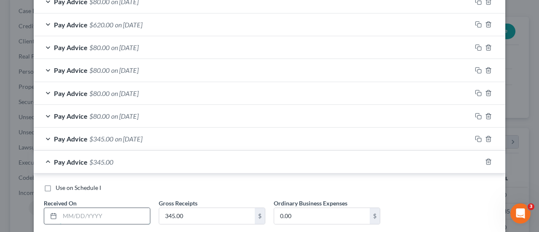
click at [86, 210] on input "text" at bounding box center [105, 216] width 90 height 16
type input "[DATE]"
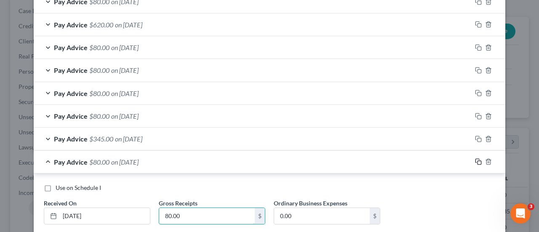
type input "80.00"
drag, startPoint x: 476, startPoint y: 157, endPoint x: 453, endPoint y: 160, distance: 22.5
click at [475, 158] on icon "button" at bounding box center [478, 161] width 7 height 7
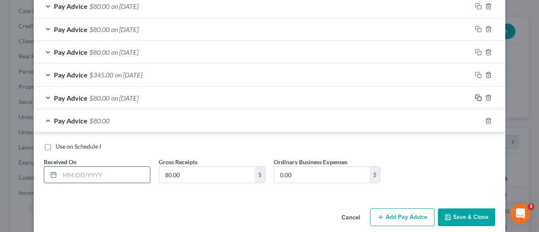
scroll to position [1054, 0]
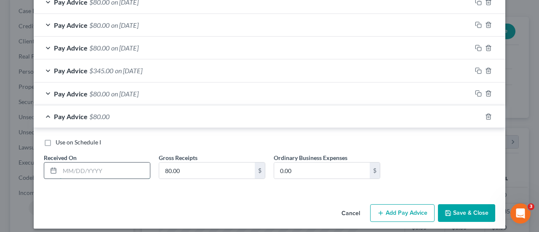
click at [101, 165] on input "text" at bounding box center [105, 170] width 90 height 16
type input "[DATE]"
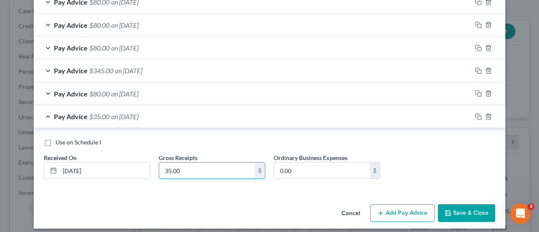
type input "35.00"
click at [474, 110] on div at bounding box center [488, 116] width 34 height 13
click at [475, 113] on icon "button" at bounding box center [478, 116] width 7 height 7
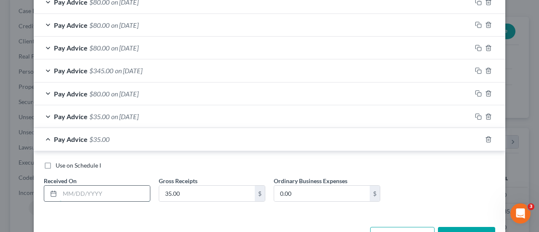
click at [115, 189] on input "text" at bounding box center [105, 194] width 90 height 16
type input "[DATE]"
click at [198, 186] on input "35.00" at bounding box center [207, 194] width 96 height 16
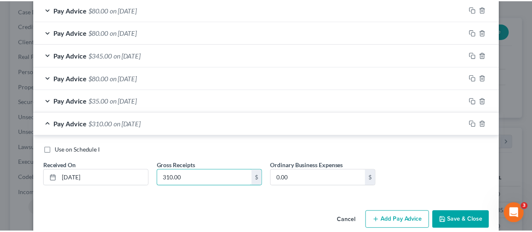
scroll to position [1077, 0]
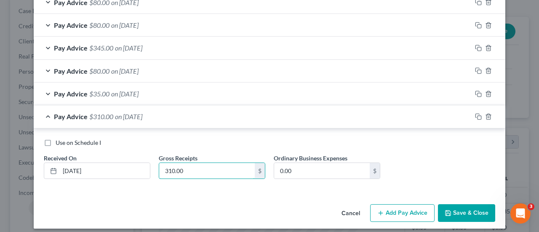
type input "310.00"
click at [443, 211] on button "Save & Close" at bounding box center [466, 213] width 57 height 18
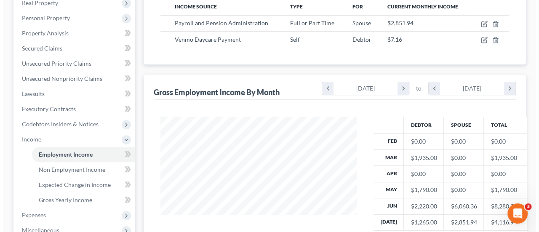
scroll to position [126, 0]
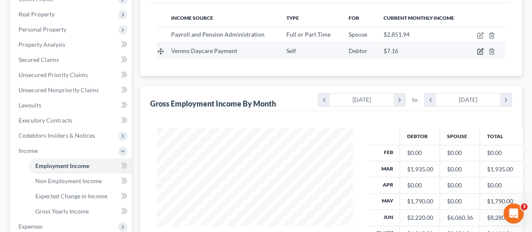
click at [480, 50] on icon "button" at bounding box center [481, 51] width 4 height 4
select select "1"
select select "0"
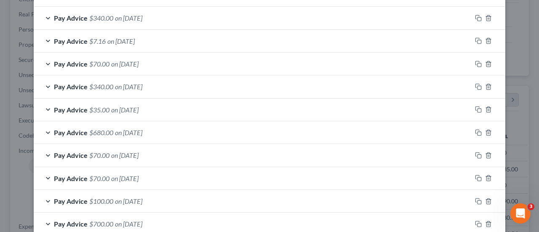
scroll to position [261, 0]
click at [475, 16] on icon "button" at bounding box center [478, 18] width 7 height 7
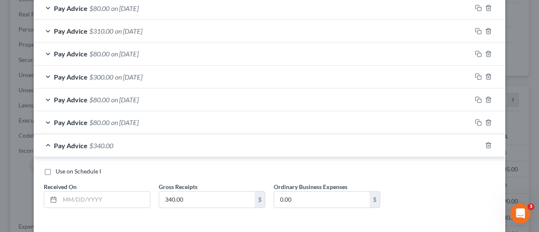
scroll to position [1100, 0]
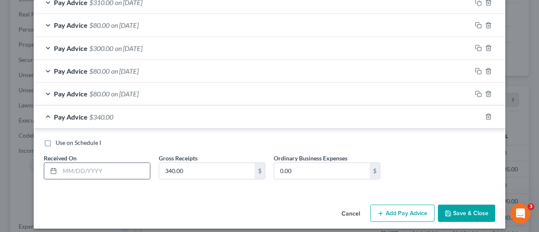
click at [86, 163] on input "text" at bounding box center [105, 171] width 90 height 16
type input "[DATE]"
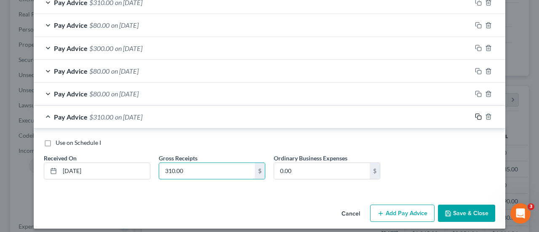
type input "310.00"
click at [475, 113] on icon "button" at bounding box center [478, 116] width 7 height 7
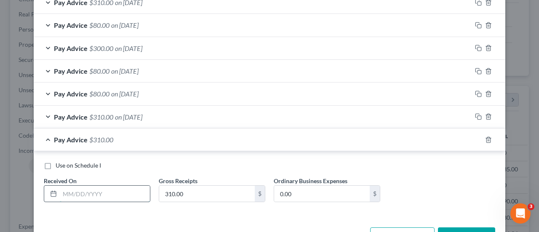
click at [109, 186] on input "text" at bounding box center [105, 194] width 90 height 16
type input "[DATE]"
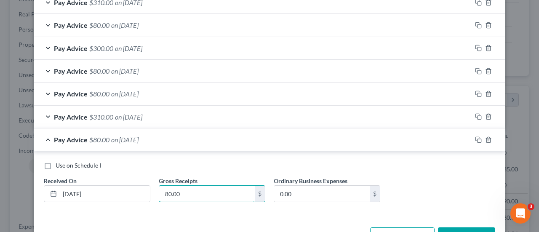
type input "80.00"
click at [475, 136] on icon "button" at bounding box center [478, 139] width 7 height 7
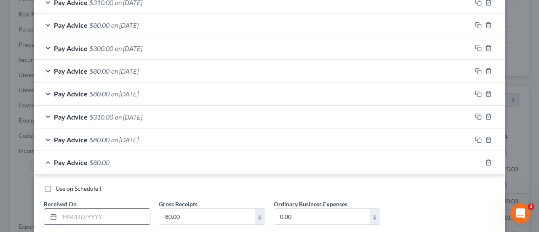
click at [82, 209] on input "text" at bounding box center [105, 217] width 90 height 16
type input "[DATE]"
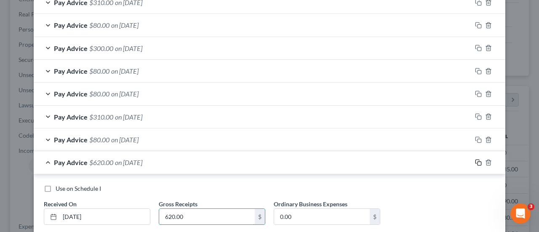
type input "620.00"
click at [475, 159] on icon "button" at bounding box center [478, 162] width 7 height 7
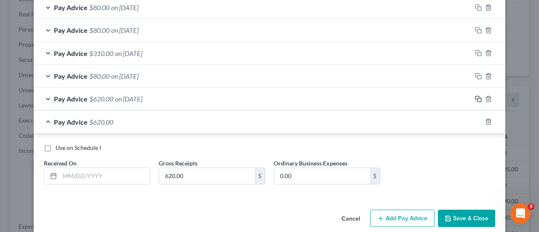
scroll to position [1168, 0]
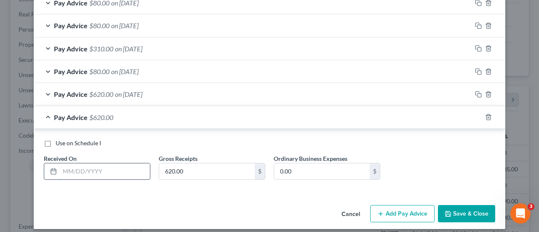
click at [121, 163] on input "text" at bounding box center [105, 171] width 90 height 16
type input "[DATE]"
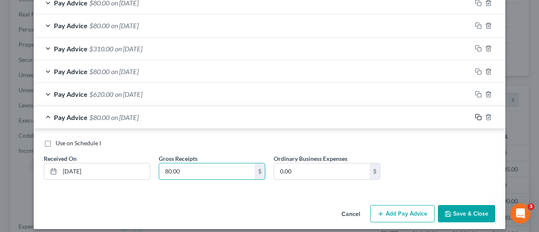
type input "80.00"
click at [476, 114] on icon "button" at bounding box center [478, 117] width 7 height 7
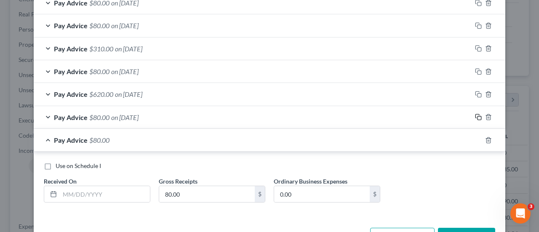
scroll to position [1191, 0]
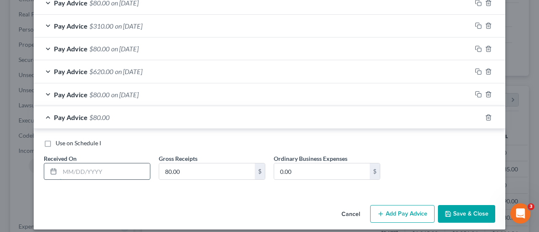
click at [128, 163] on input "text" at bounding box center [105, 171] width 90 height 16
type input "[DATE]"
type input "80.00"
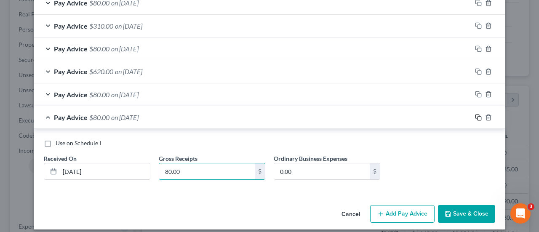
click at [475, 114] on icon "button" at bounding box center [477, 116] width 4 height 4
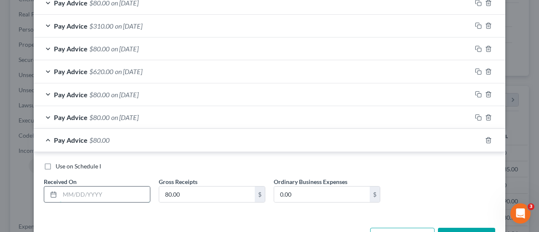
click at [94, 190] on input "text" at bounding box center [105, 194] width 90 height 16
type input "[DATE]"
click at [475, 137] on icon "button" at bounding box center [478, 140] width 7 height 7
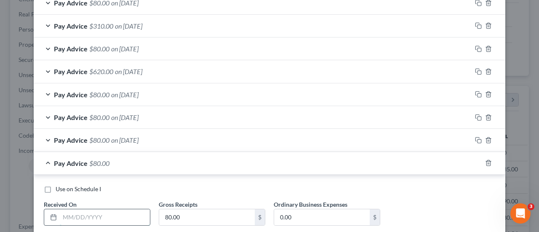
click at [80, 213] on input "text" at bounding box center [105, 217] width 90 height 16
type input "[DATE]"
click at [475, 160] on icon "button" at bounding box center [478, 163] width 7 height 7
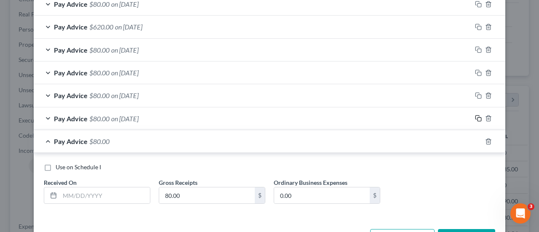
scroll to position [1259, 0]
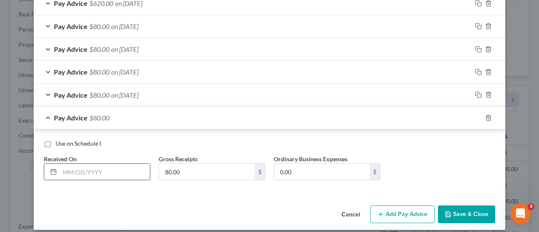
click at [88, 168] on input "text" at bounding box center [105, 172] width 90 height 16
type input "[DATE]"
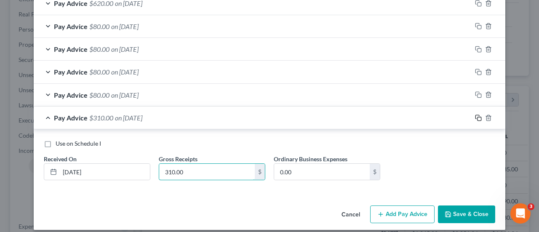
type input "310.00"
click at [477, 114] on icon "button" at bounding box center [478, 117] width 7 height 7
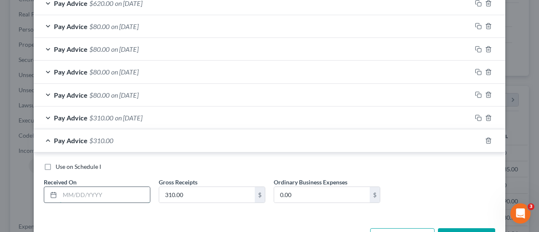
click at [99, 187] on input "text" at bounding box center [105, 195] width 90 height 16
type input "[DATE]"
type input "80.00"
click at [477, 140] on rect "button" at bounding box center [479, 142] width 4 height 4
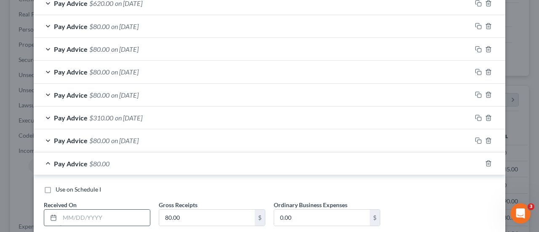
click at [104, 210] on input "text" at bounding box center [105, 218] width 90 height 16
type input "[DATE]"
type input "310.00"
click at [475, 160] on icon "button" at bounding box center [478, 163] width 7 height 7
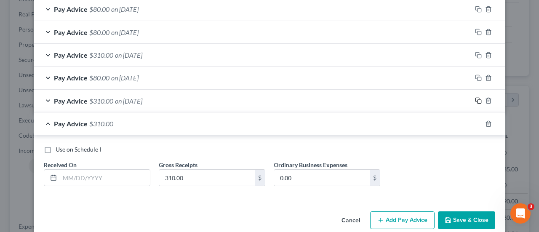
scroll to position [1327, 0]
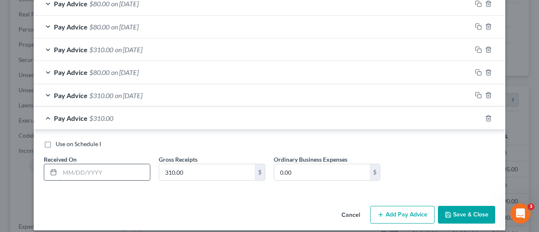
click at [84, 164] on input "text" at bounding box center [105, 172] width 90 height 16
type input "[DATE]"
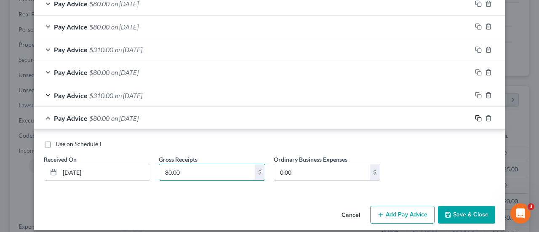
type input "80.00"
click at [475, 115] on icon "button" at bounding box center [478, 118] width 7 height 7
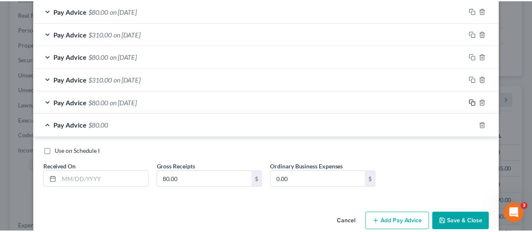
scroll to position [1350, 0]
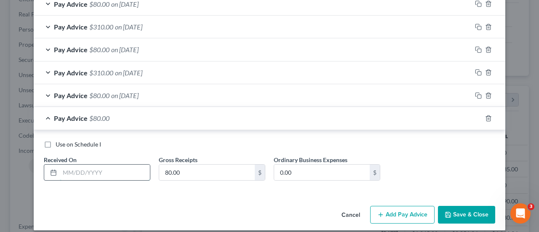
click at [88, 165] on input "text" at bounding box center [105, 173] width 90 height 16
type input "[DATE]"
click at [479, 207] on button "Save & Close" at bounding box center [466, 215] width 57 height 18
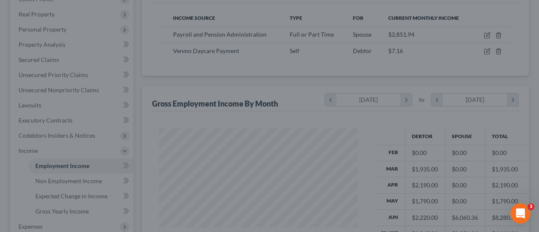
scroll to position [420759, 420696]
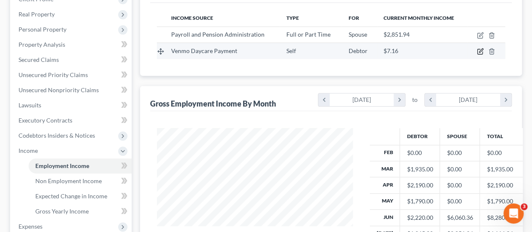
click at [481, 48] on icon "button" at bounding box center [480, 51] width 7 height 7
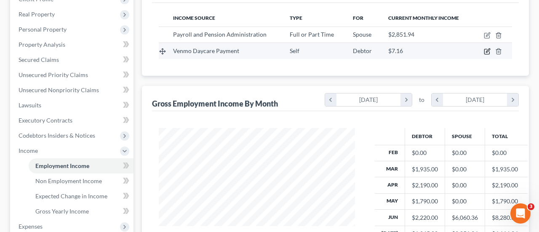
select select "1"
select select "0"
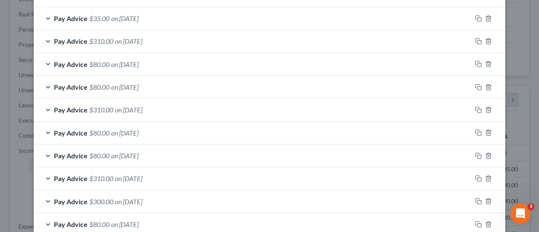
scroll to position [1286, 0]
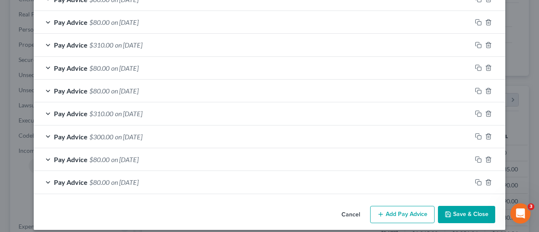
click at [428, 206] on button "Add Pay Advice" at bounding box center [402, 215] width 64 height 18
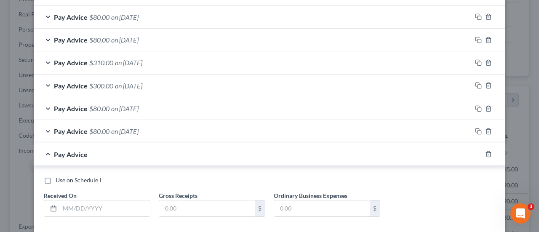
scroll to position [1373, 0]
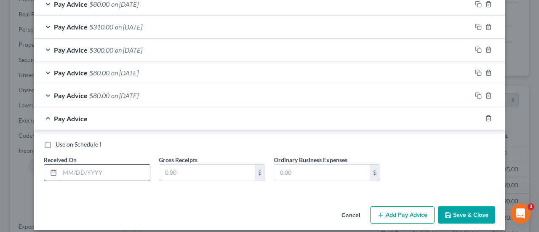
click at [89, 166] on input "text" at bounding box center [105, 173] width 90 height 16
type input "[DATE]"
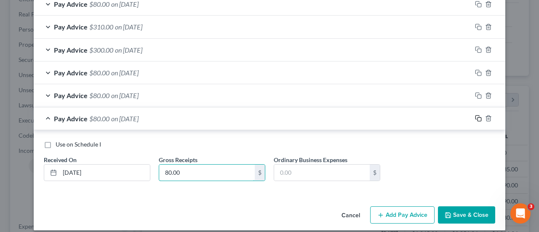
type input "80.00"
click at [475, 115] on icon "button" at bounding box center [478, 118] width 7 height 7
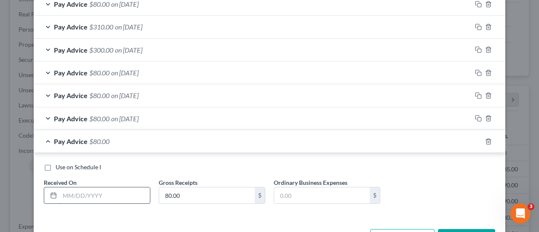
click at [85, 189] on input "text" at bounding box center [105, 195] width 90 height 16
type input "[DATE]"
type input "80.00"
click at [476, 138] on icon "button" at bounding box center [477, 140] width 4 height 4
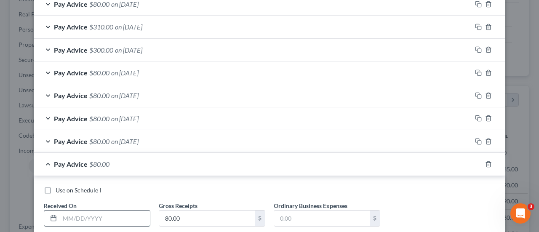
click at [109, 211] on input "text" at bounding box center [105, 218] width 90 height 16
type input "[DATE]"
type input "80.00"
click at [475, 161] on icon "button" at bounding box center [478, 164] width 7 height 7
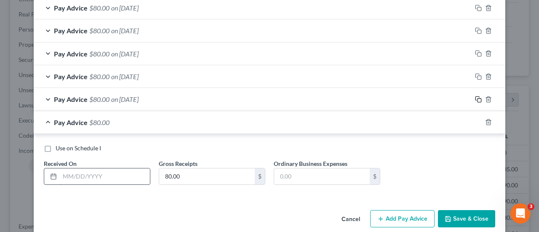
scroll to position [1441, 0]
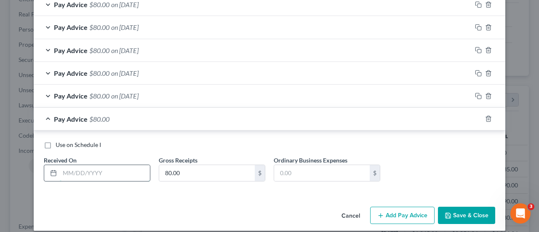
click at [105, 167] on input "text" at bounding box center [105, 173] width 90 height 16
type input "[DATE]"
type input "80.00"
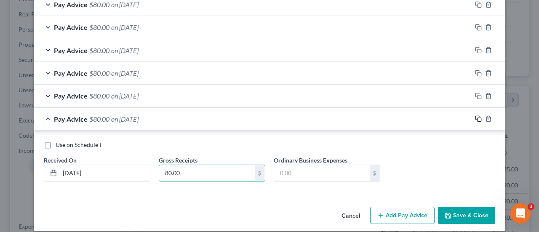
click at [475, 115] on icon "button" at bounding box center [478, 118] width 7 height 7
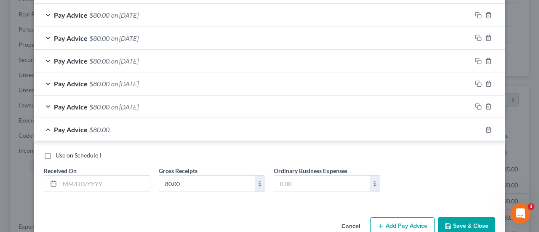
scroll to position [1463, 0]
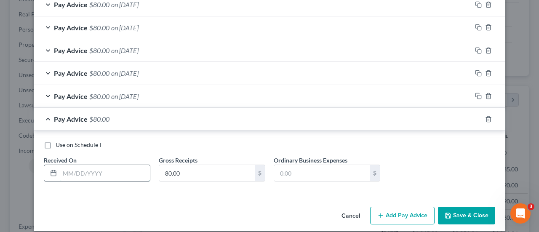
click at [78, 169] on input "text" at bounding box center [105, 173] width 90 height 16
type input "[DATE]"
type input "0"
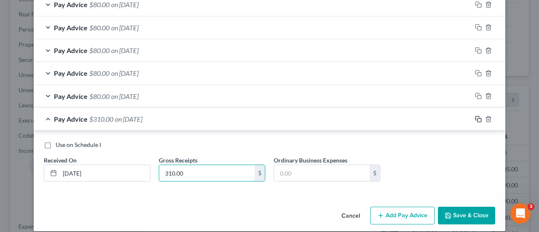
type input "310.00"
click at [476, 116] on icon "button" at bounding box center [478, 119] width 7 height 7
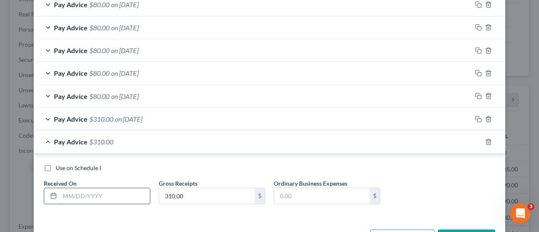
click at [87, 189] on input "text" at bounding box center [105, 196] width 90 height 16
type input "[DATE]"
type input "80.00"
drag, startPoint x: 476, startPoint y: 131, endPoint x: 457, endPoint y: 136, distance: 19.9
click at [476, 138] on icon "button" at bounding box center [478, 141] width 7 height 7
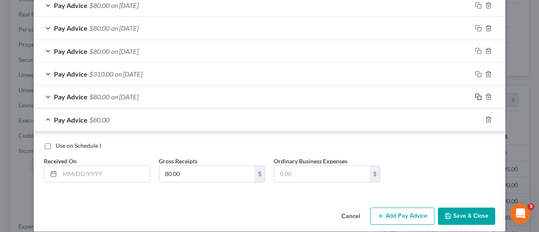
scroll to position [1509, 0]
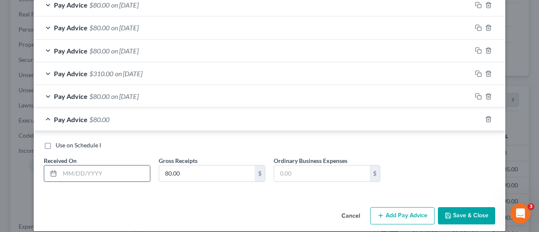
click at [136, 170] on input "text" at bounding box center [105, 173] width 90 height 16
type input "[DATE]"
type input "80.00"
click at [476, 116] on icon "button" at bounding box center [478, 119] width 7 height 7
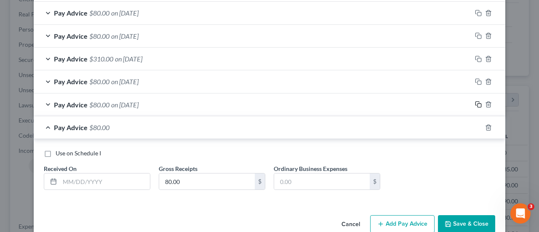
scroll to position [1532, 0]
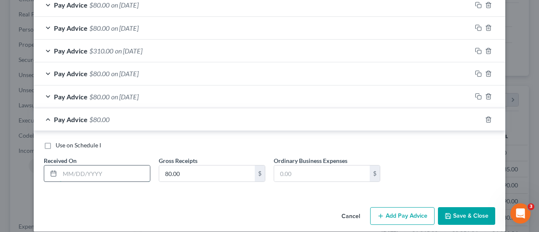
click at [92, 165] on input "text" at bounding box center [105, 173] width 90 height 16
type input "[DATE]"
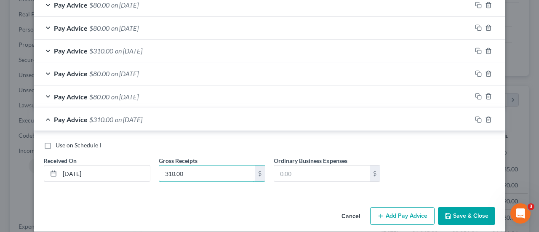
type input "310.00"
click at [475, 116] on icon "button" at bounding box center [478, 119] width 7 height 7
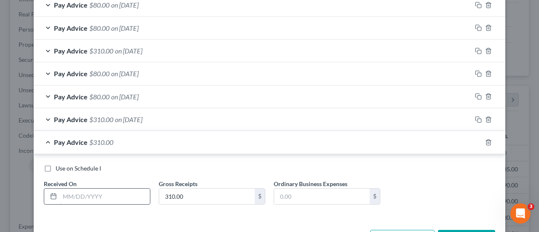
click at [102, 189] on input "text" at bounding box center [105, 197] width 90 height 16
type input "[DATE]"
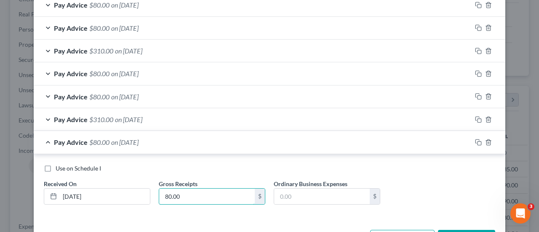
type input "80.00"
drag, startPoint x: 476, startPoint y: 134, endPoint x: 205, endPoint y: 193, distance: 277.1
click at [476, 139] on icon "button" at bounding box center [478, 142] width 7 height 7
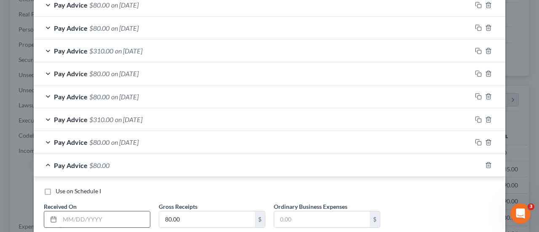
drag, startPoint x: 82, startPoint y: 205, endPoint x: 77, endPoint y: 206, distance: 4.6
click at [80, 211] on input "text" at bounding box center [105, 219] width 90 height 16
type input "[DATE]"
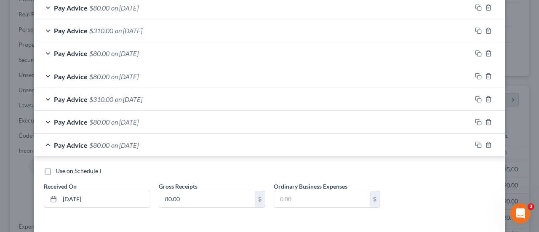
scroll to position [1577, 0]
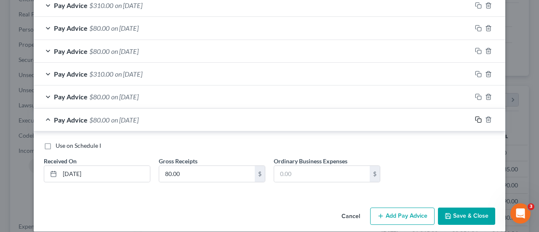
click at [475, 116] on icon "button" at bounding box center [478, 119] width 7 height 7
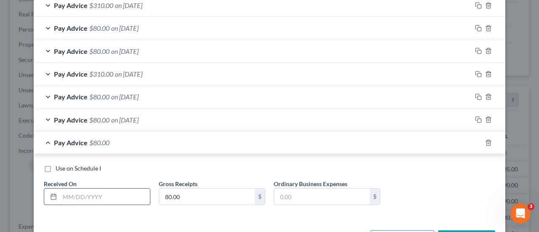
click at [103, 189] on input "text" at bounding box center [105, 197] width 90 height 16
type input "[DATE]"
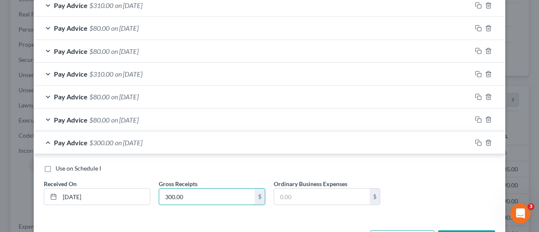
type input "300.00"
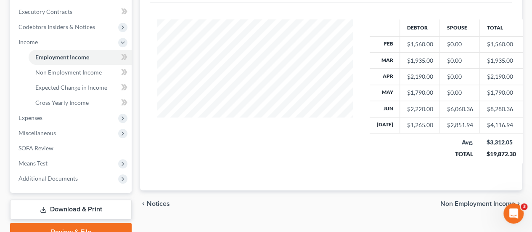
scroll to position [191, 0]
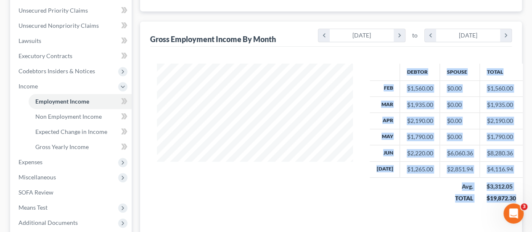
drag, startPoint x: 401, startPoint y: 66, endPoint x: 520, endPoint y: 200, distance: 179.2
click at [520, 200] on div "Gross Employment Income By Month chevron_left [DATE] chevron_right to chevron_l…" at bounding box center [331, 127] width 382 height 213
copy table "Debtor Spouse Total Feb $1,560.00 $0.00 $1,560.00 Mar $1,935.00 $0.00 $1,935.00…"
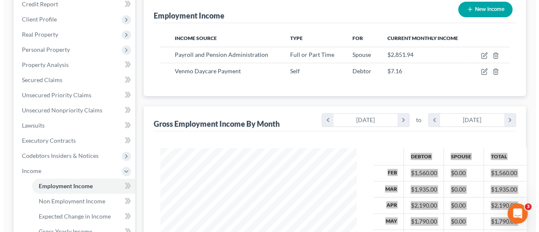
scroll to position [64, 0]
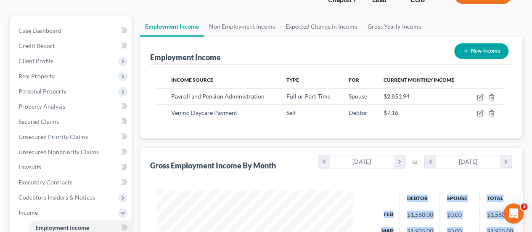
click at [494, 44] on button "New Income" at bounding box center [482, 51] width 54 height 16
select select "0"
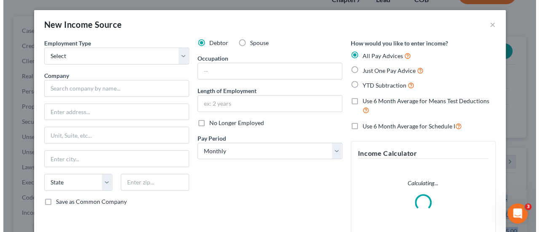
scroll to position [150, 216]
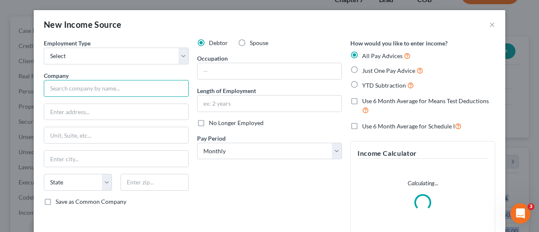
click at [102, 94] on input "text" at bounding box center [116, 88] width 145 height 17
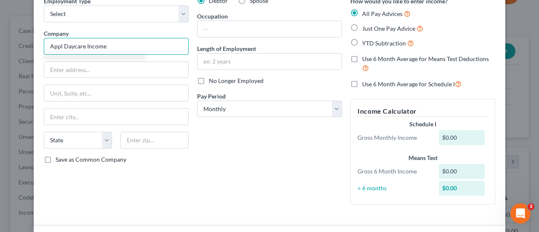
scroll to position [0, 0]
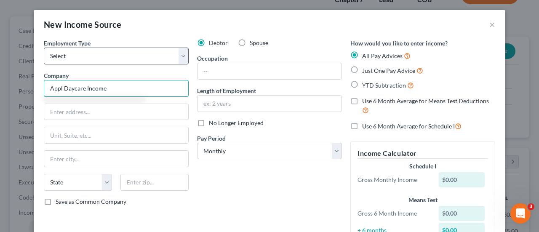
type input "Appl Daycare Income"
click at [106, 61] on select "Select Full or [DEMOGRAPHIC_DATA] Employment Self Employment" at bounding box center [116, 56] width 145 height 17
select select "1"
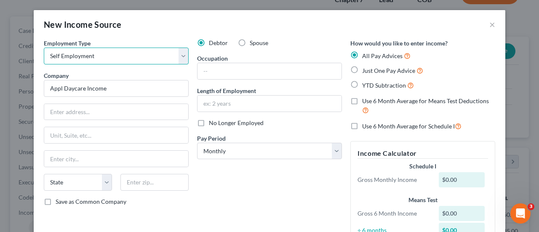
click at [44, 48] on select "Select Full or [DEMOGRAPHIC_DATA] Employment Self Employment" at bounding box center [116, 56] width 145 height 17
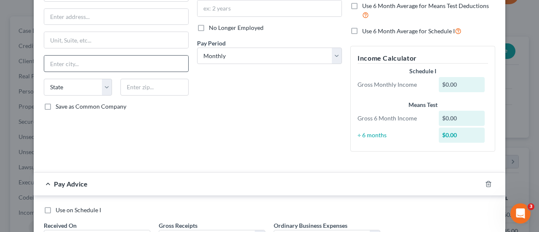
scroll to position [168, 0]
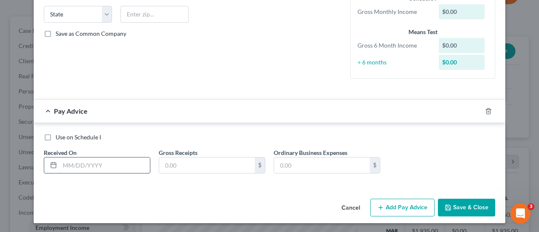
click at [77, 168] on input "text" at bounding box center [105, 165] width 90 height 16
type input "[DATE]"
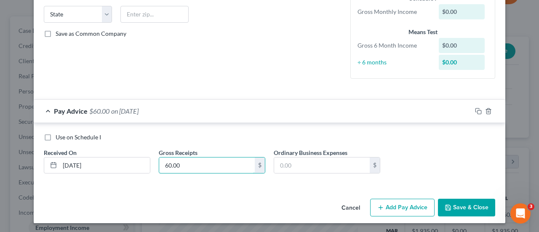
type input "60.00"
click at [471, 114] on div at bounding box center [488, 110] width 34 height 13
click at [476, 110] on icon "button" at bounding box center [478, 111] width 7 height 7
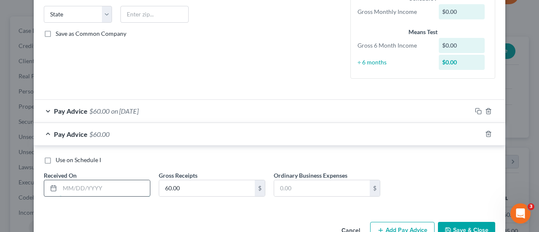
click at [68, 187] on input "text" at bounding box center [105, 188] width 90 height 16
type input "[DATE]"
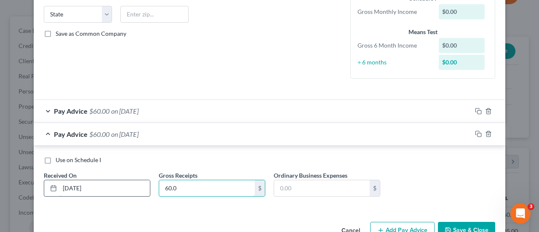
type input "60.00"
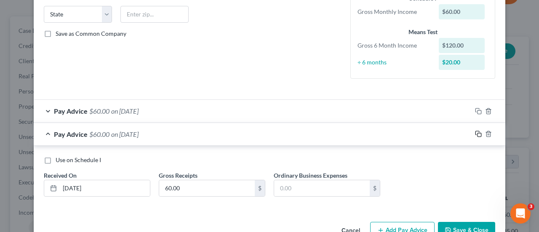
click at [475, 130] on icon "button" at bounding box center [478, 133] width 7 height 7
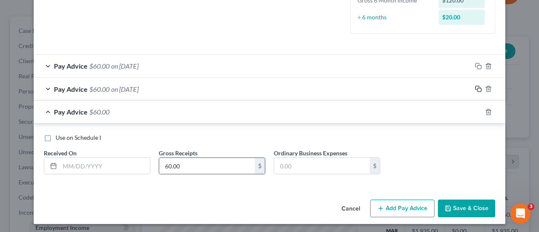
scroll to position [213, 0]
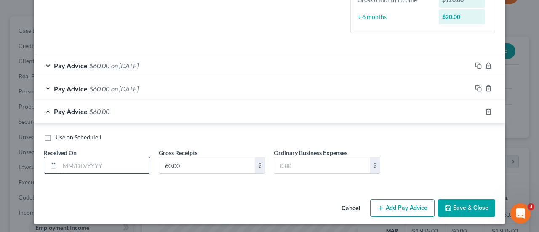
click at [98, 166] on input "text" at bounding box center [105, 165] width 90 height 16
type input "[DATE]"
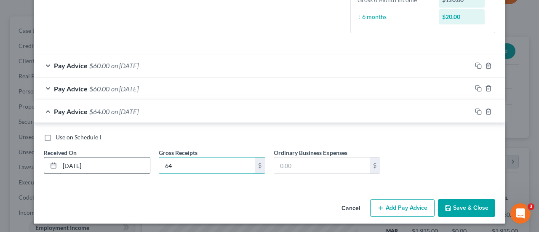
type input "6"
type input "340.0"
click at [475, 109] on icon "button" at bounding box center [478, 111] width 7 height 7
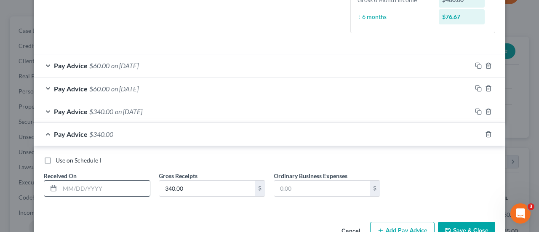
click at [71, 192] on input "text" at bounding box center [105, 189] width 90 height 16
type input "[DATE]"
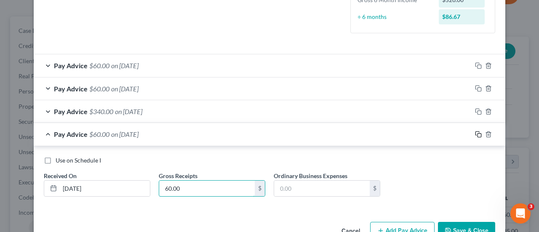
type input "60.00"
click at [476, 132] on icon "button" at bounding box center [478, 134] width 7 height 7
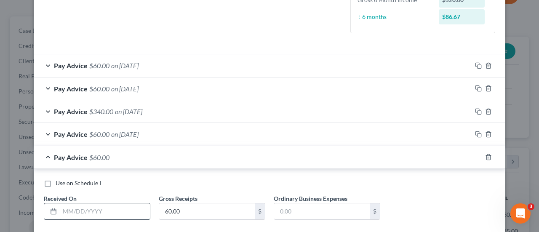
click at [119, 208] on input "text" at bounding box center [105, 211] width 90 height 16
type input "[DATE]"
type input "60.00"
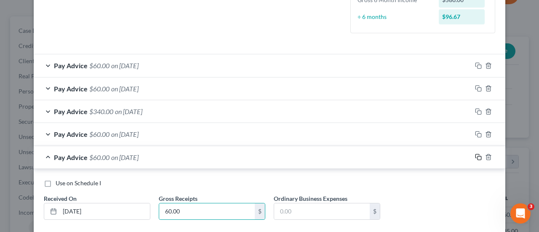
click at [476, 158] on icon "button" at bounding box center [478, 157] width 7 height 7
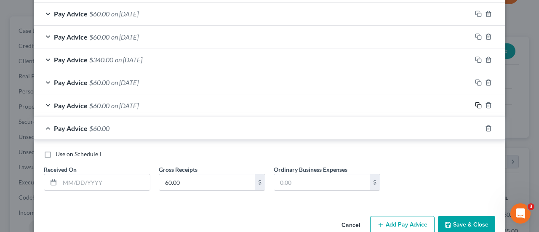
scroll to position [282, 0]
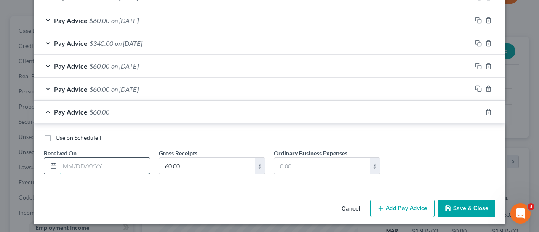
click at [87, 165] on input "text" at bounding box center [105, 166] width 90 height 16
type input "[DATE]"
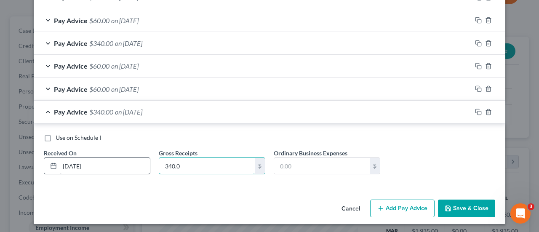
type input "340.00"
